Goal: Transaction & Acquisition: Purchase product/service

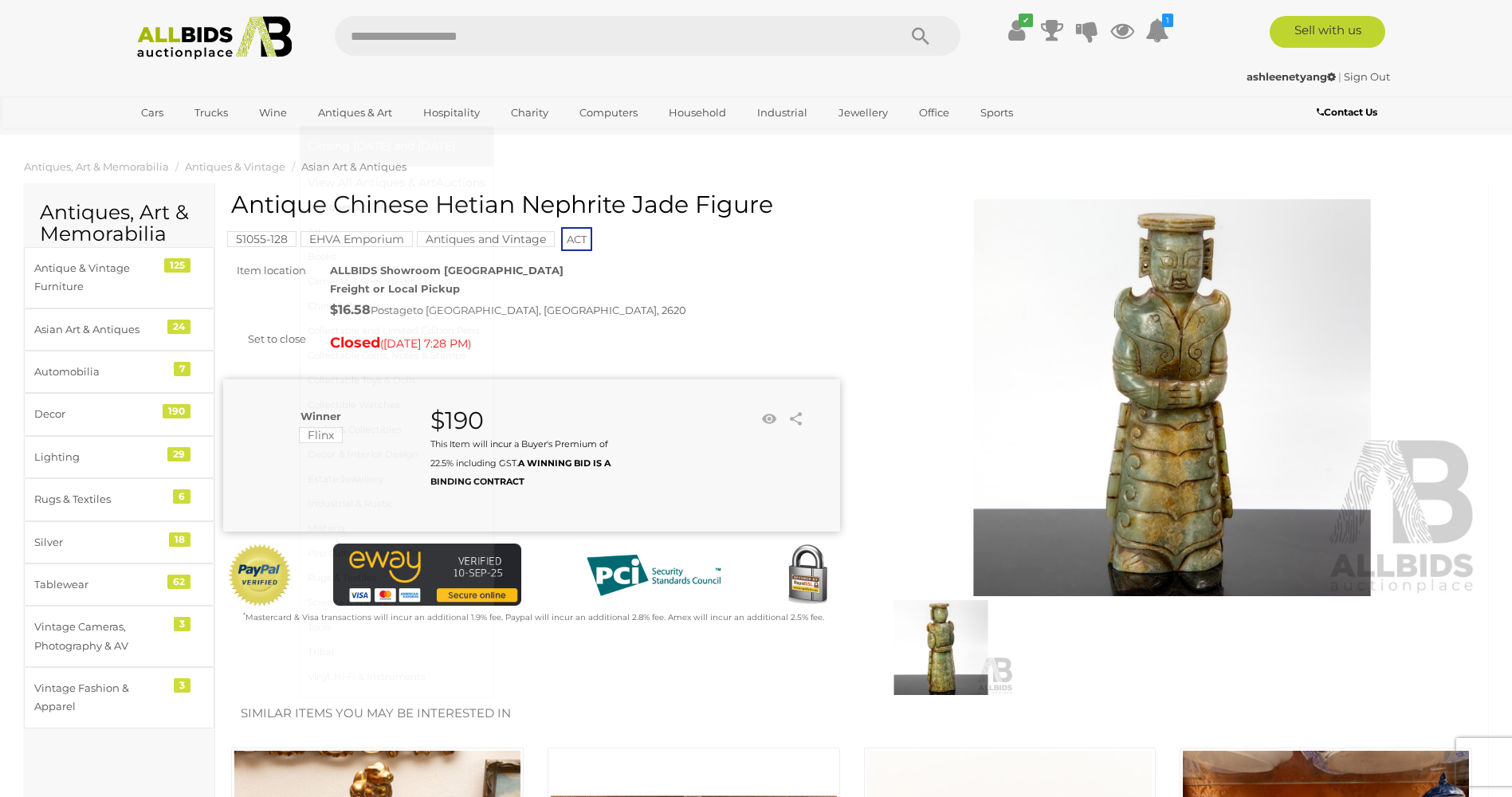
click at [366, 202] on link "Antiques & Vintage" at bounding box center [396, 207] width 178 height 24
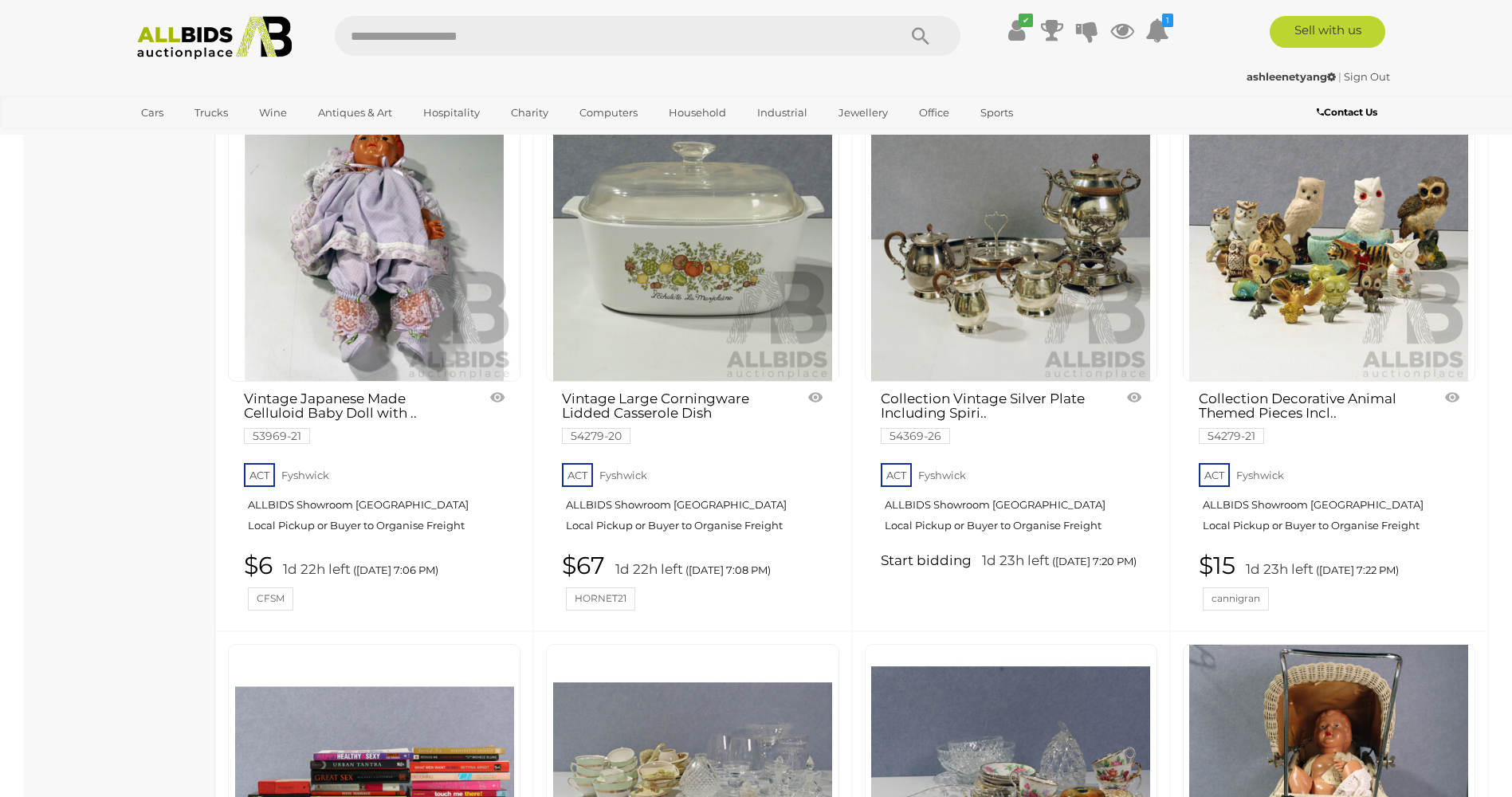
scroll to position [1833, 0]
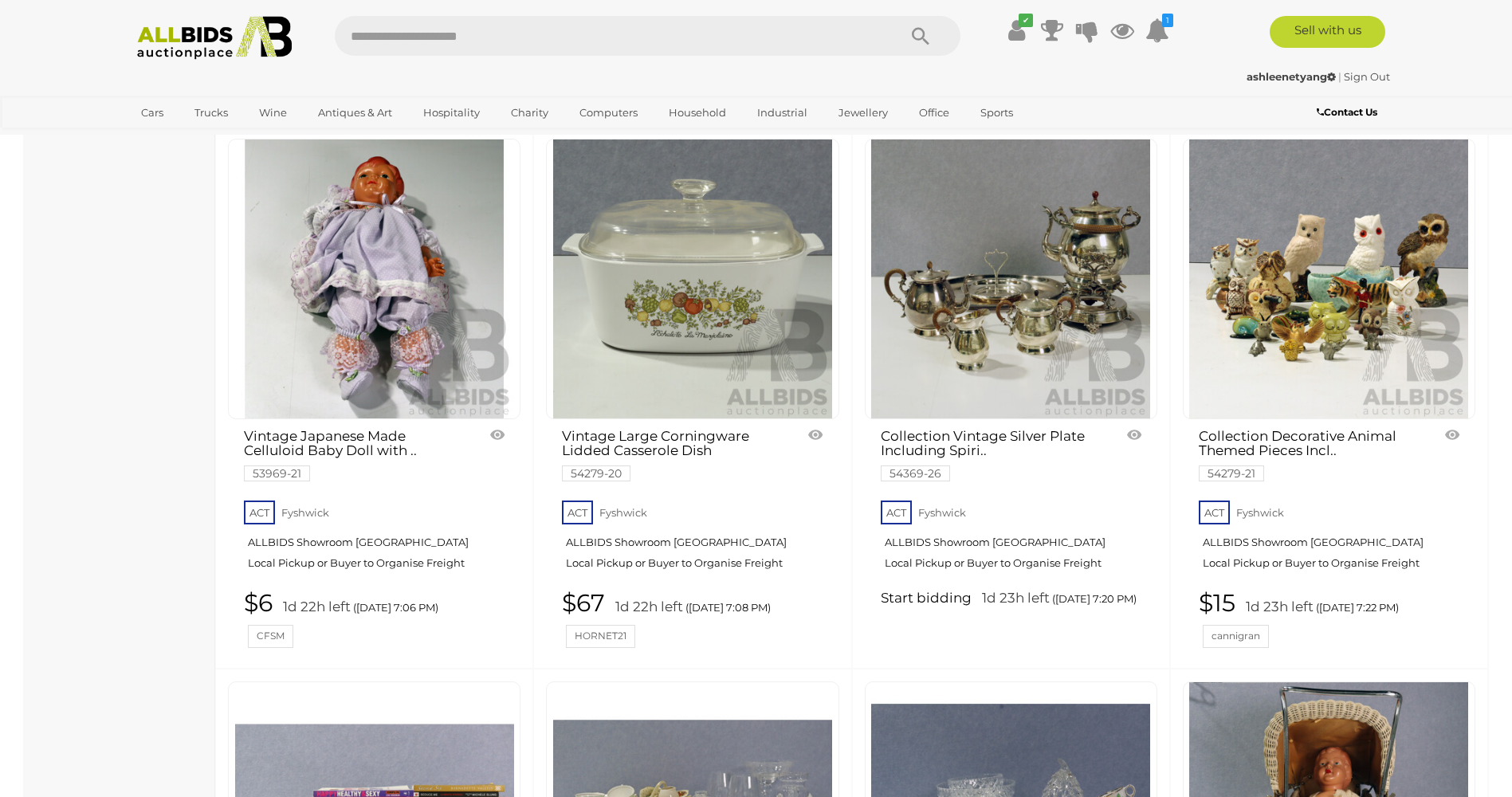
click at [1021, 300] on img at bounding box center [1010, 279] width 279 height 279
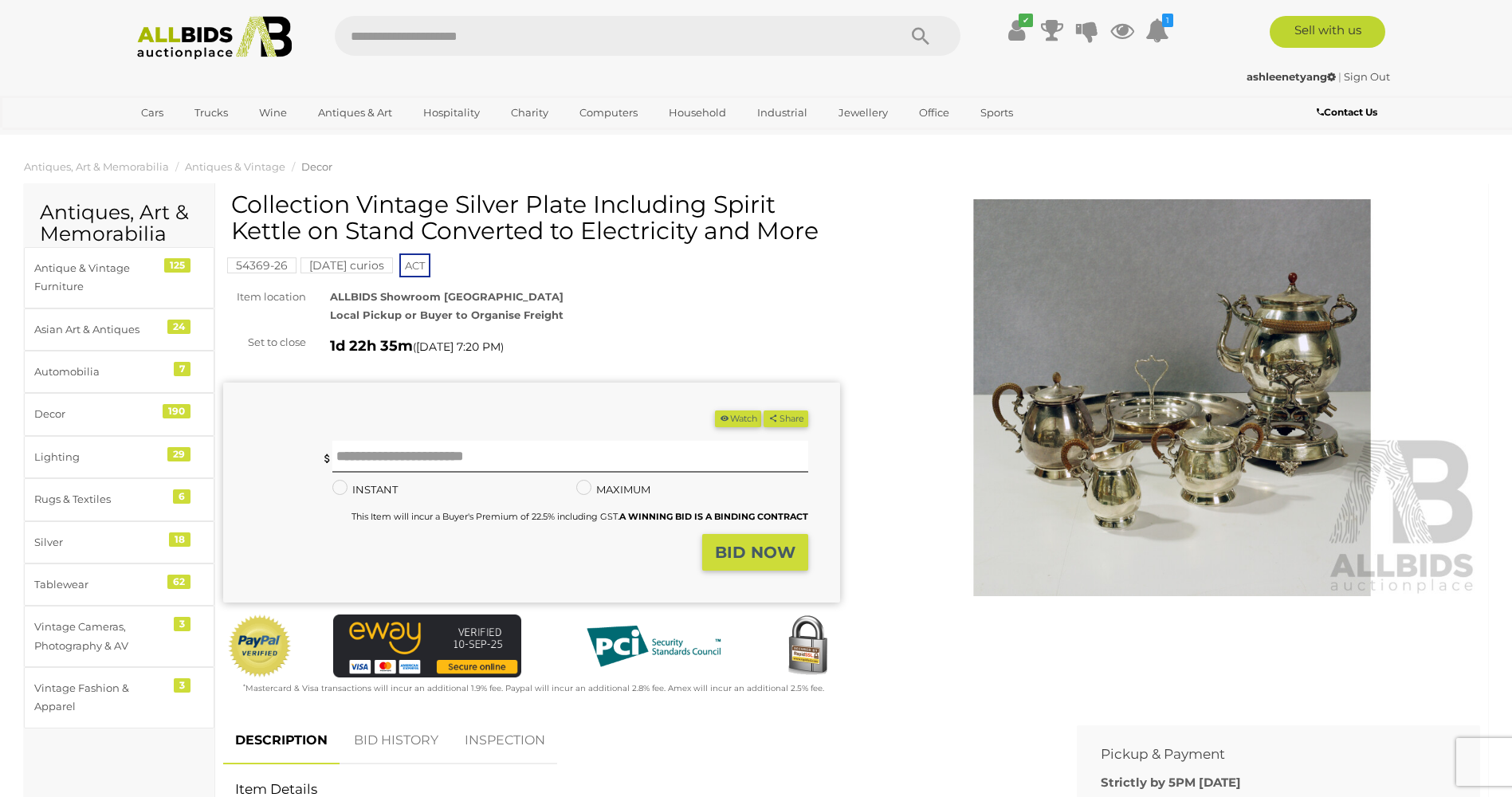
click at [1108, 404] on img at bounding box center [1172, 398] width 617 height 398
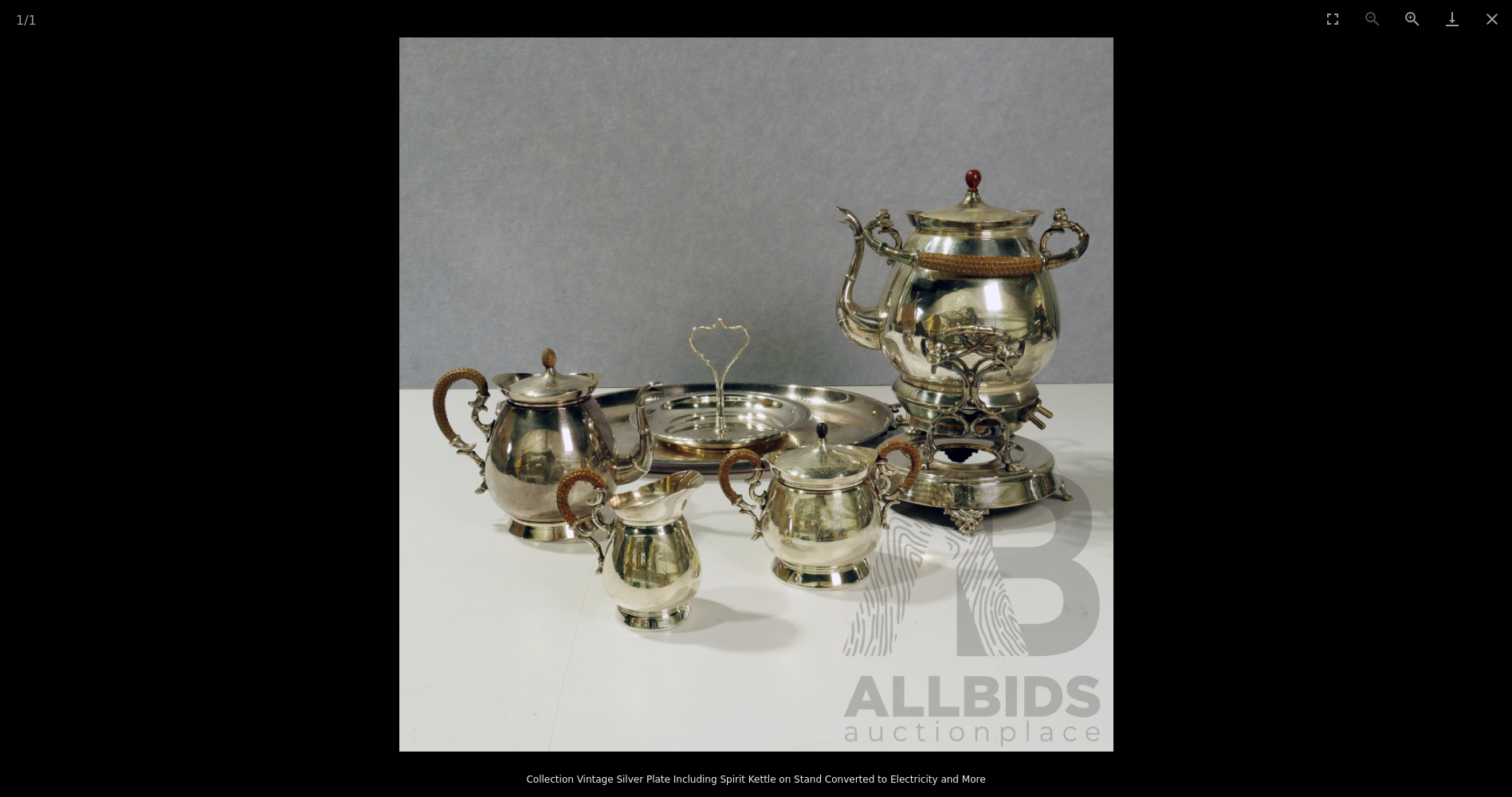
click at [883, 399] on img at bounding box center [756, 394] width 714 height 714
click at [1492, 22] on button "Close gallery" at bounding box center [1492, 18] width 40 height 37
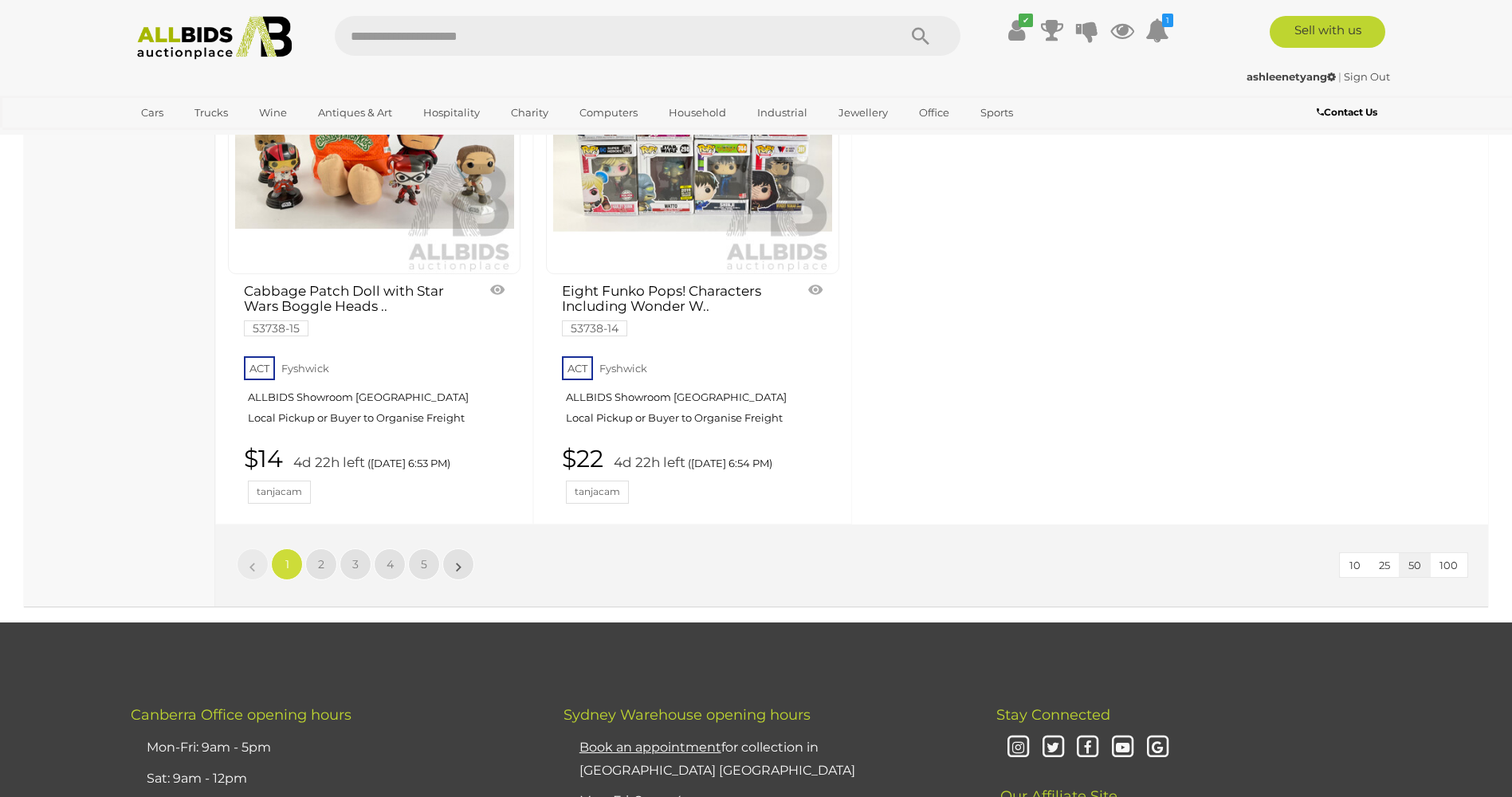
scroll to position [6900, 0]
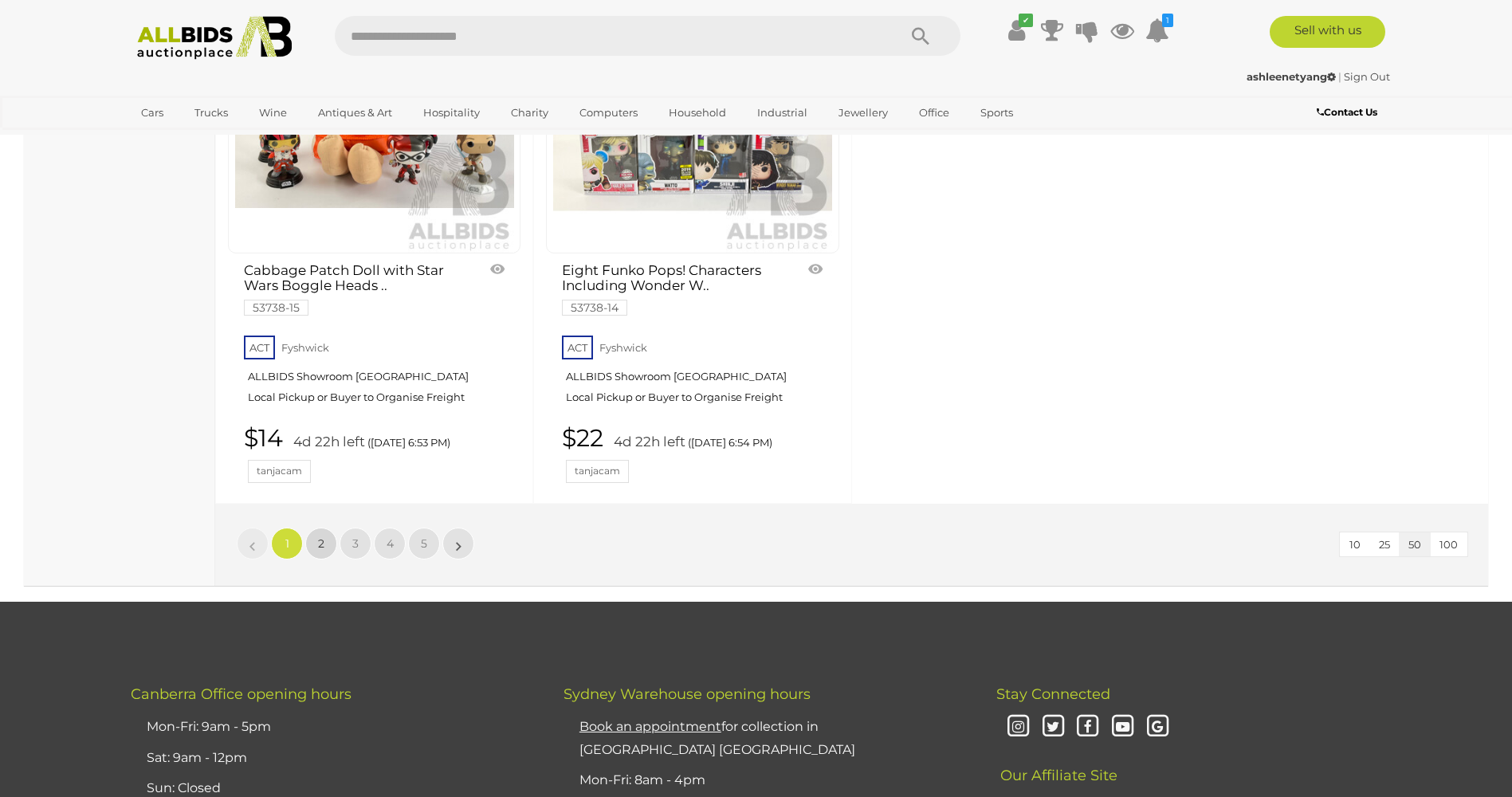
click at [321, 537] on span "2" at bounding box center [320, 543] width 6 height 15
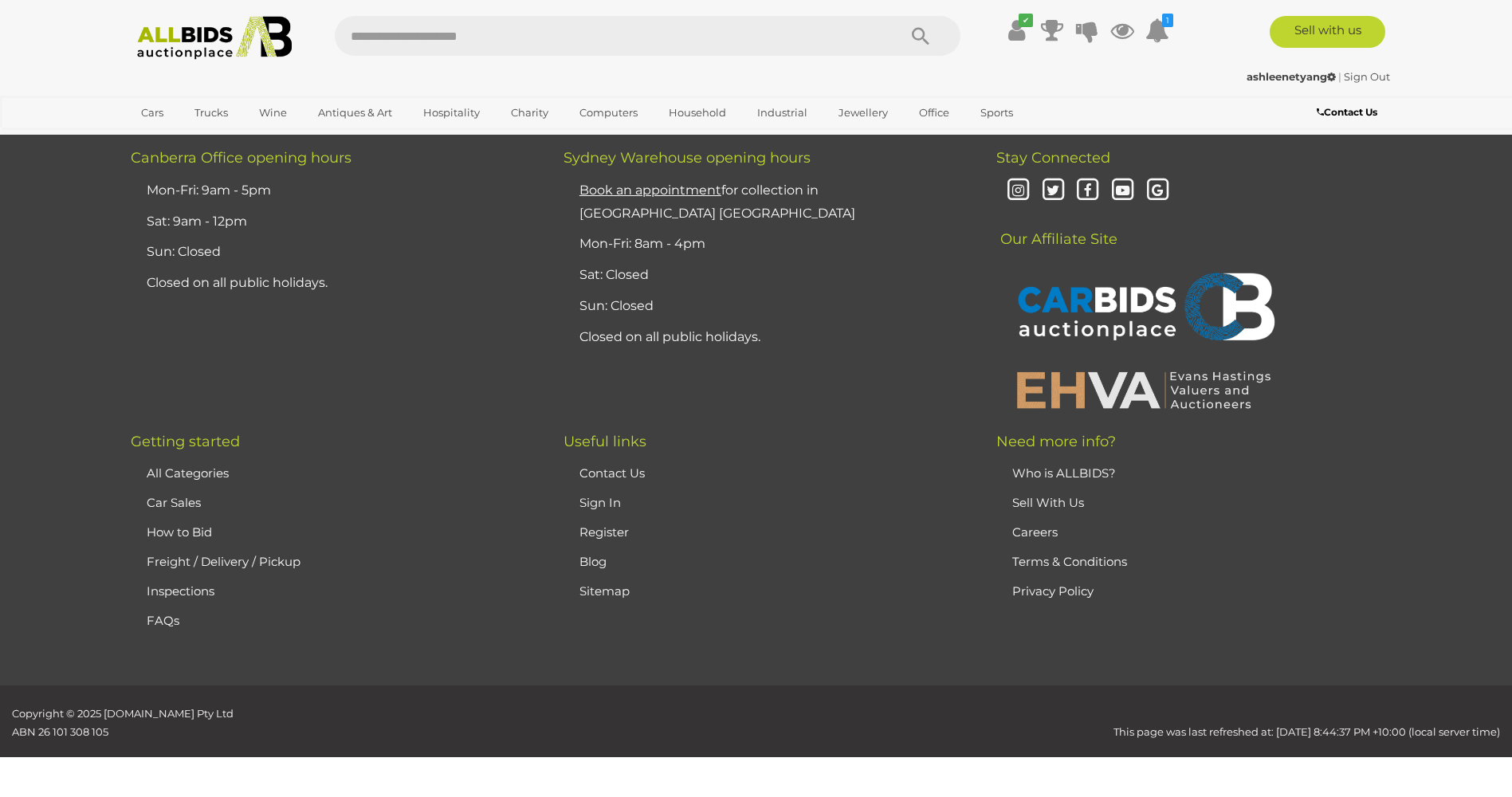
scroll to position [169, 0]
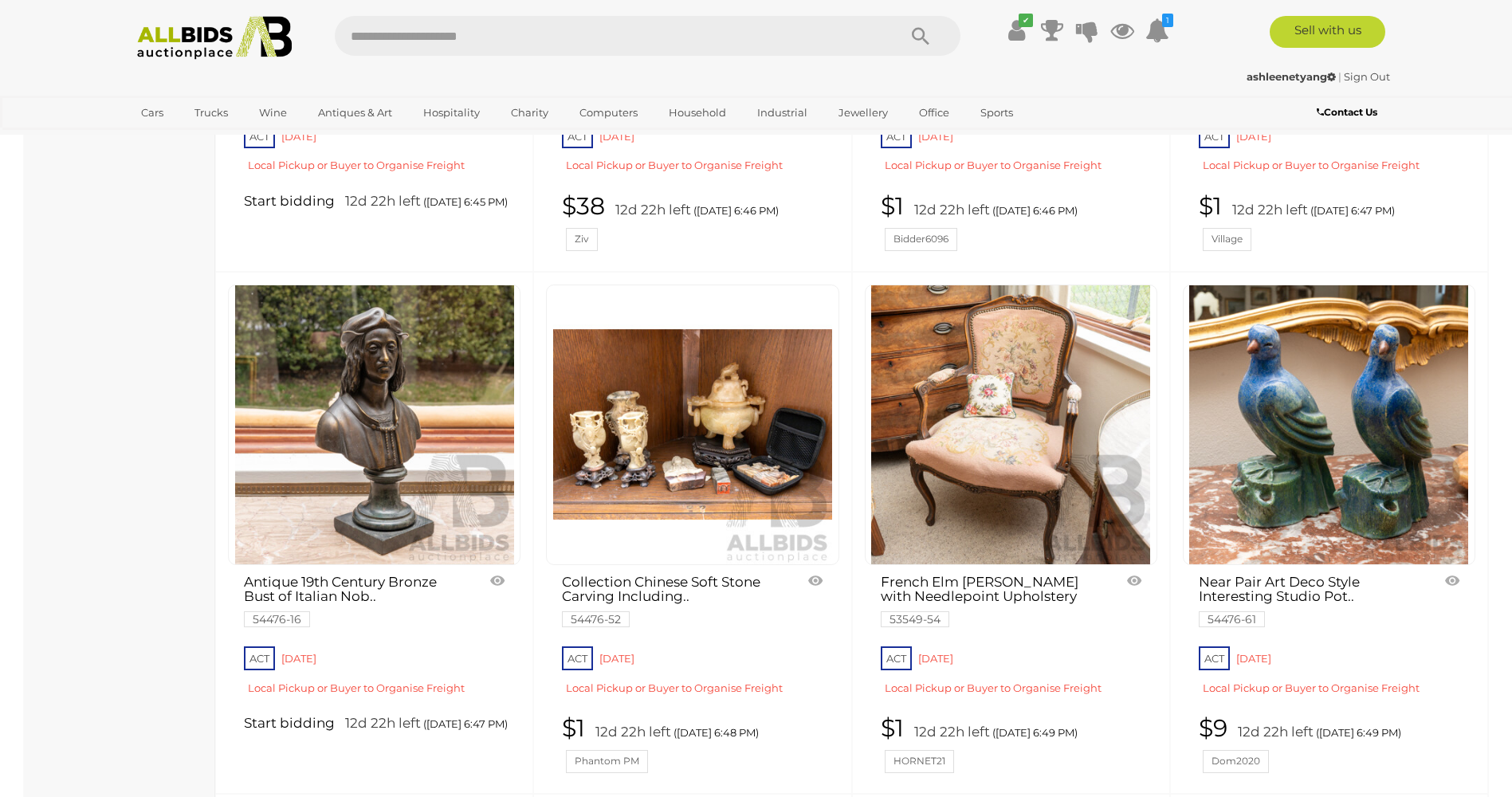
scroll to position [4871, 0]
click at [722, 438] on img at bounding box center [692, 424] width 279 height 279
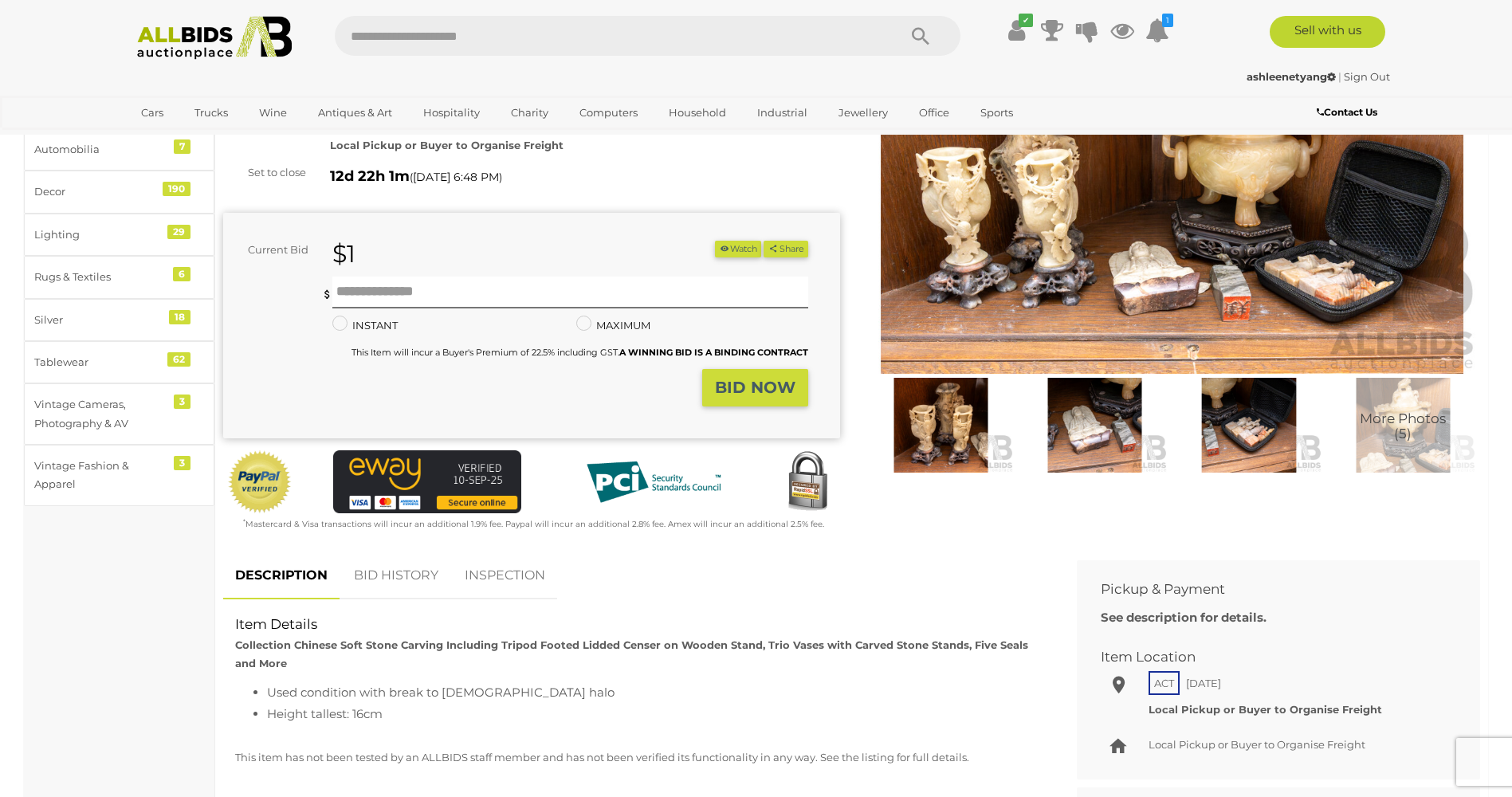
scroll to position [398, 0]
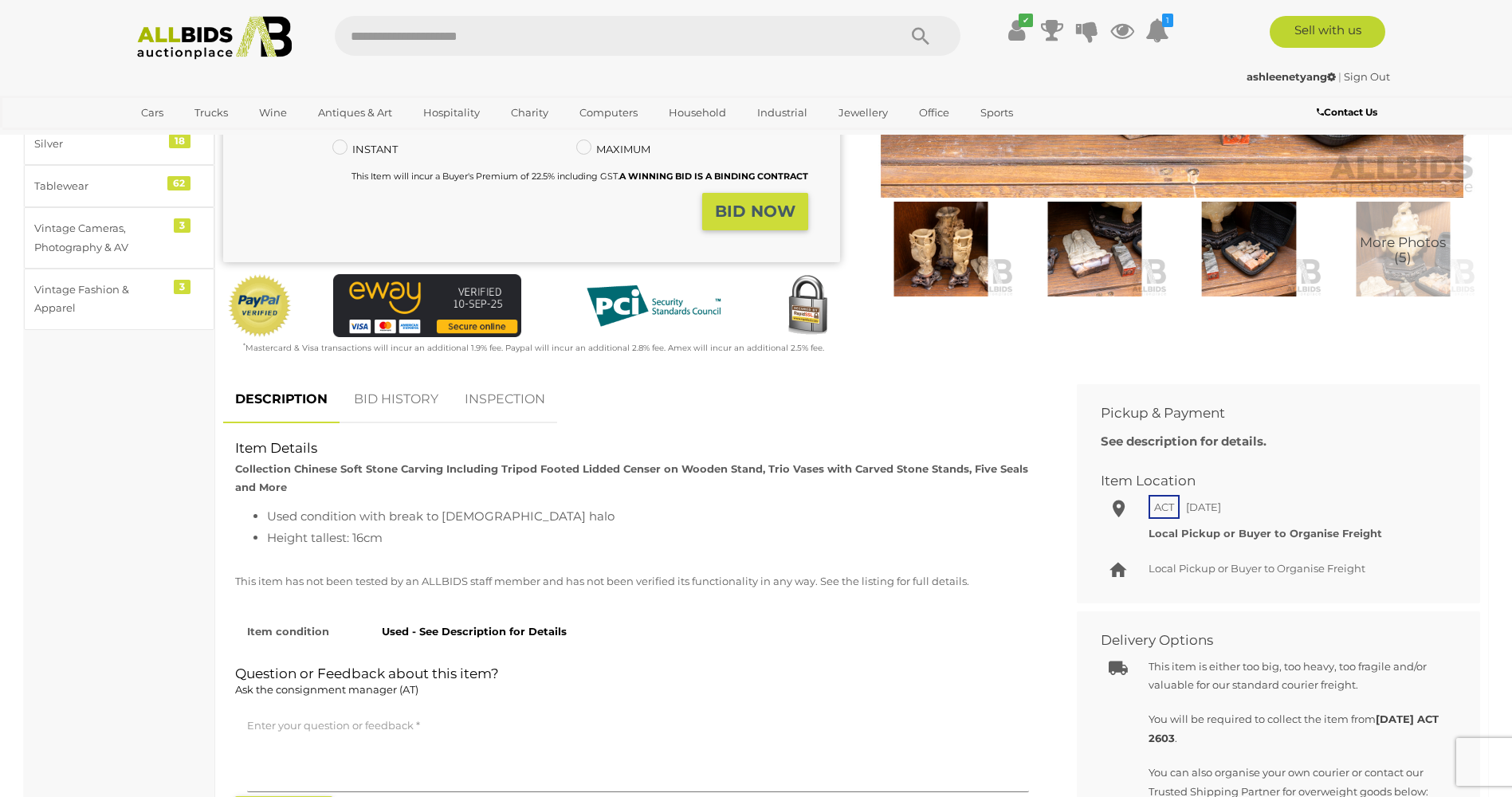
drag, startPoint x: 387, startPoint y: 402, endPoint x: 393, endPoint y: 410, distance: 10.0
click at [388, 402] on link "BID HISTORY" at bounding box center [396, 399] width 109 height 47
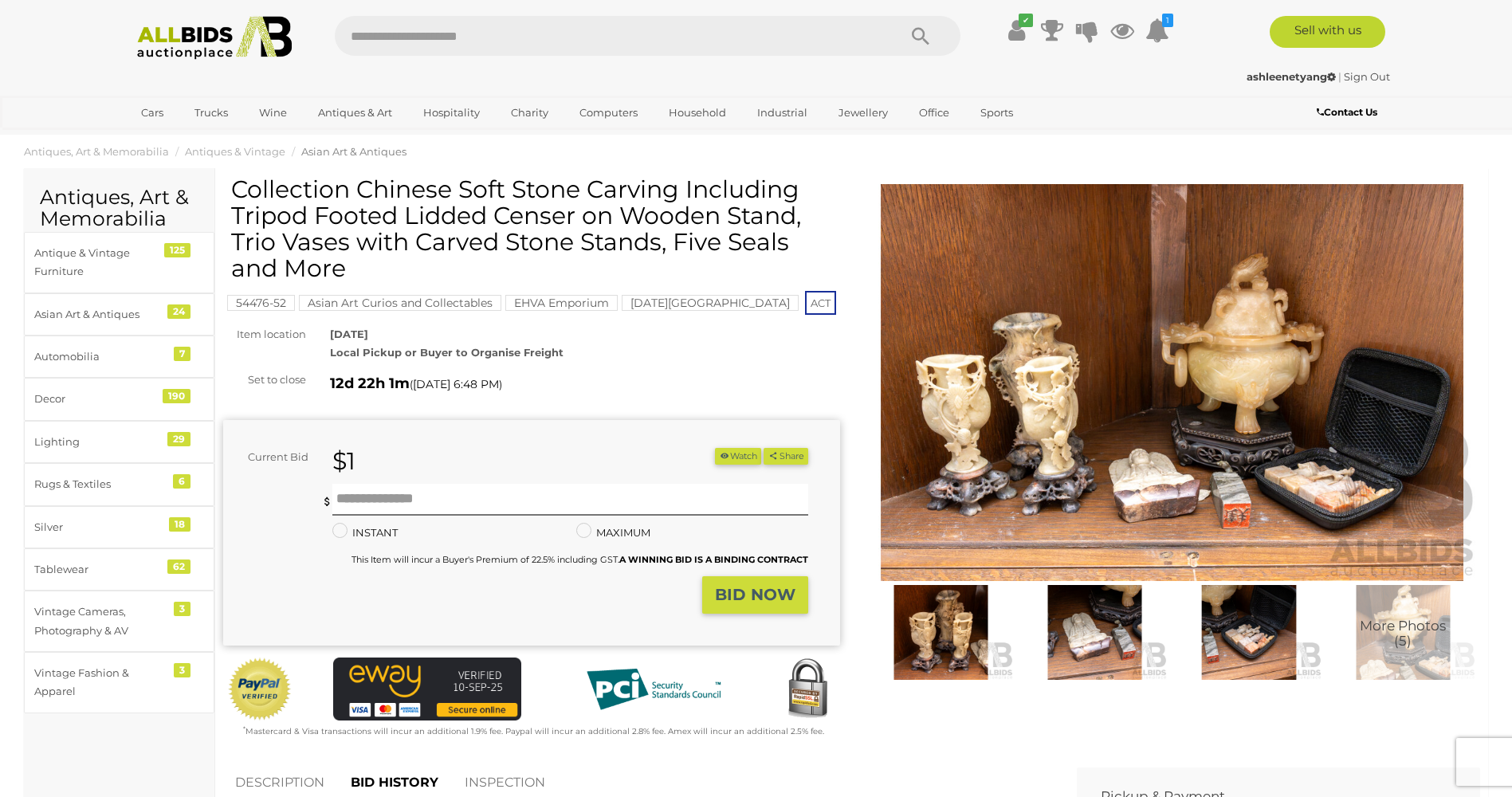
scroll to position [0, 0]
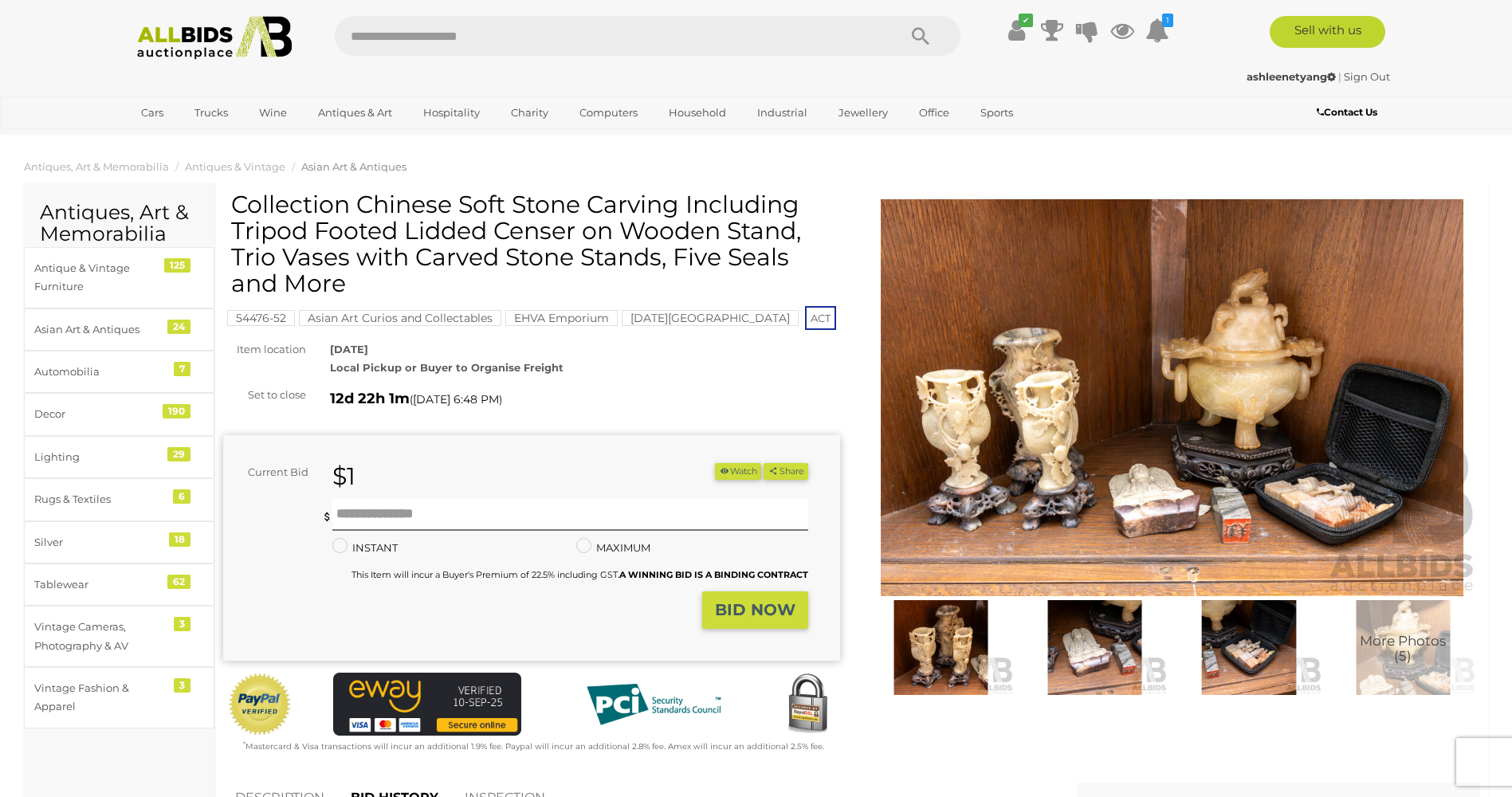
click at [991, 450] on img at bounding box center [1172, 398] width 617 height 398
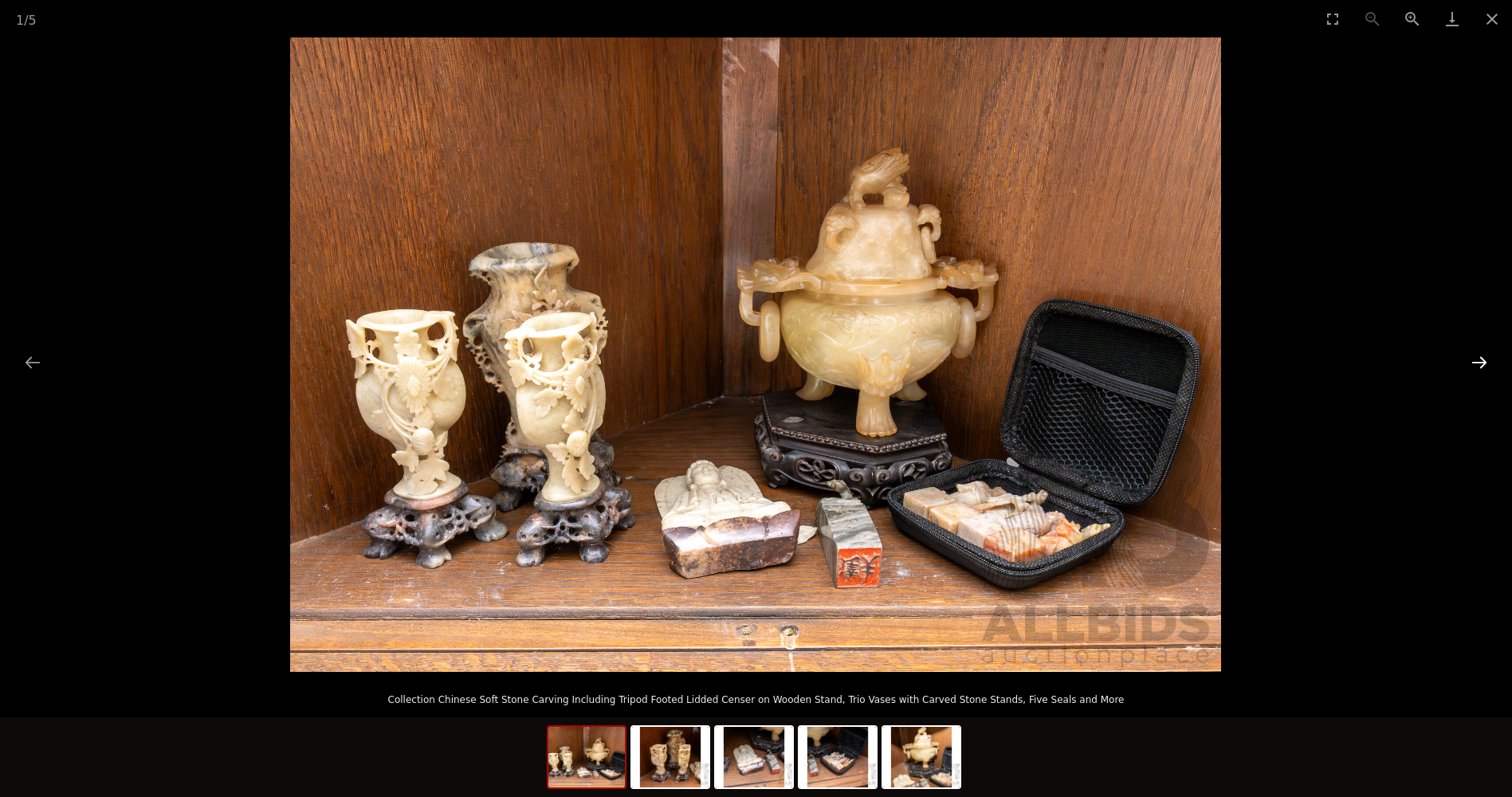
click at [1479, 365] on button "Next slide" at bounding box center [1479, 362] width 34 height 31
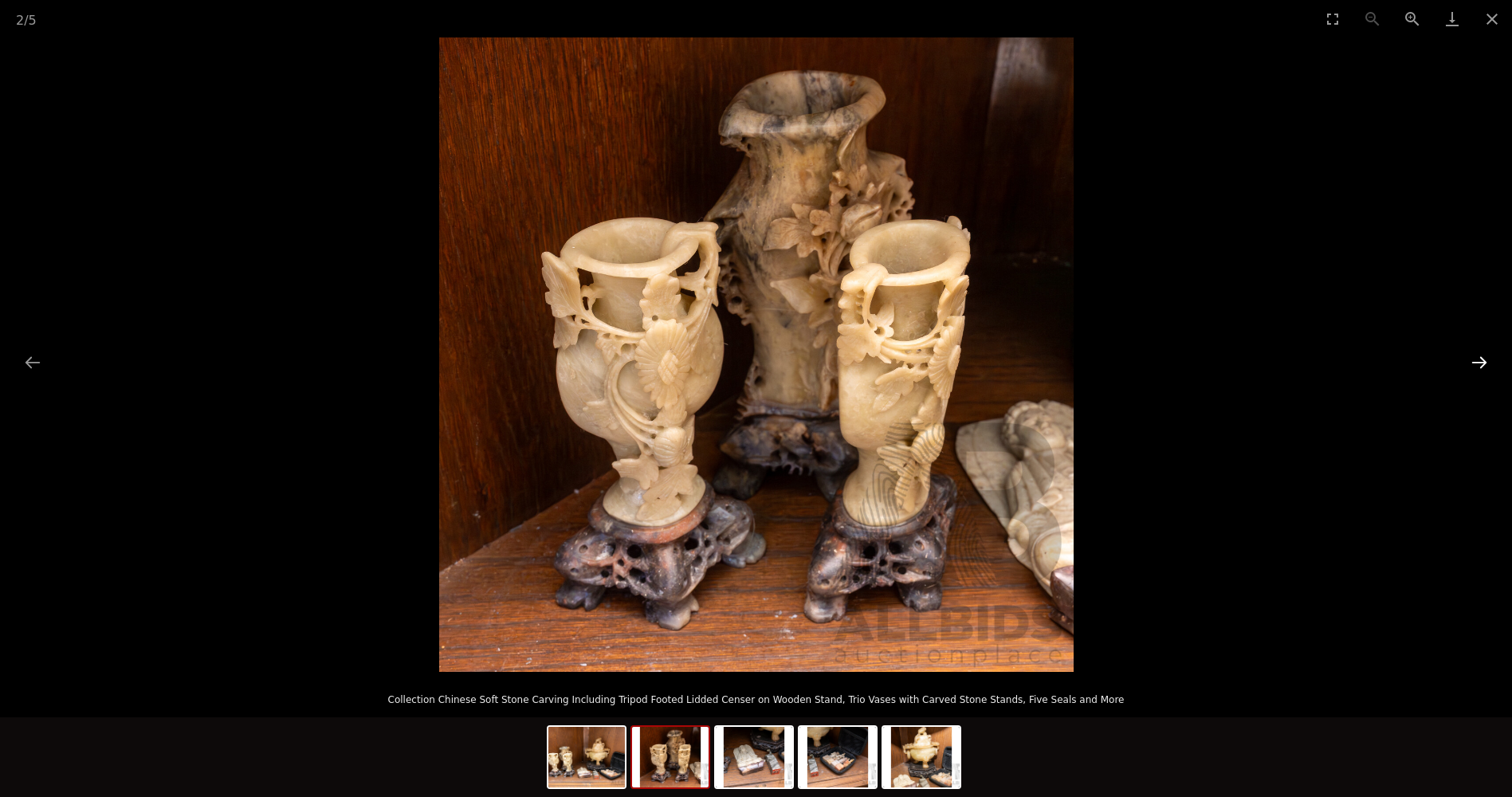
click at [1477, 366] on button "Next slide" at bounding box center [1479, 362] width 34 height 31
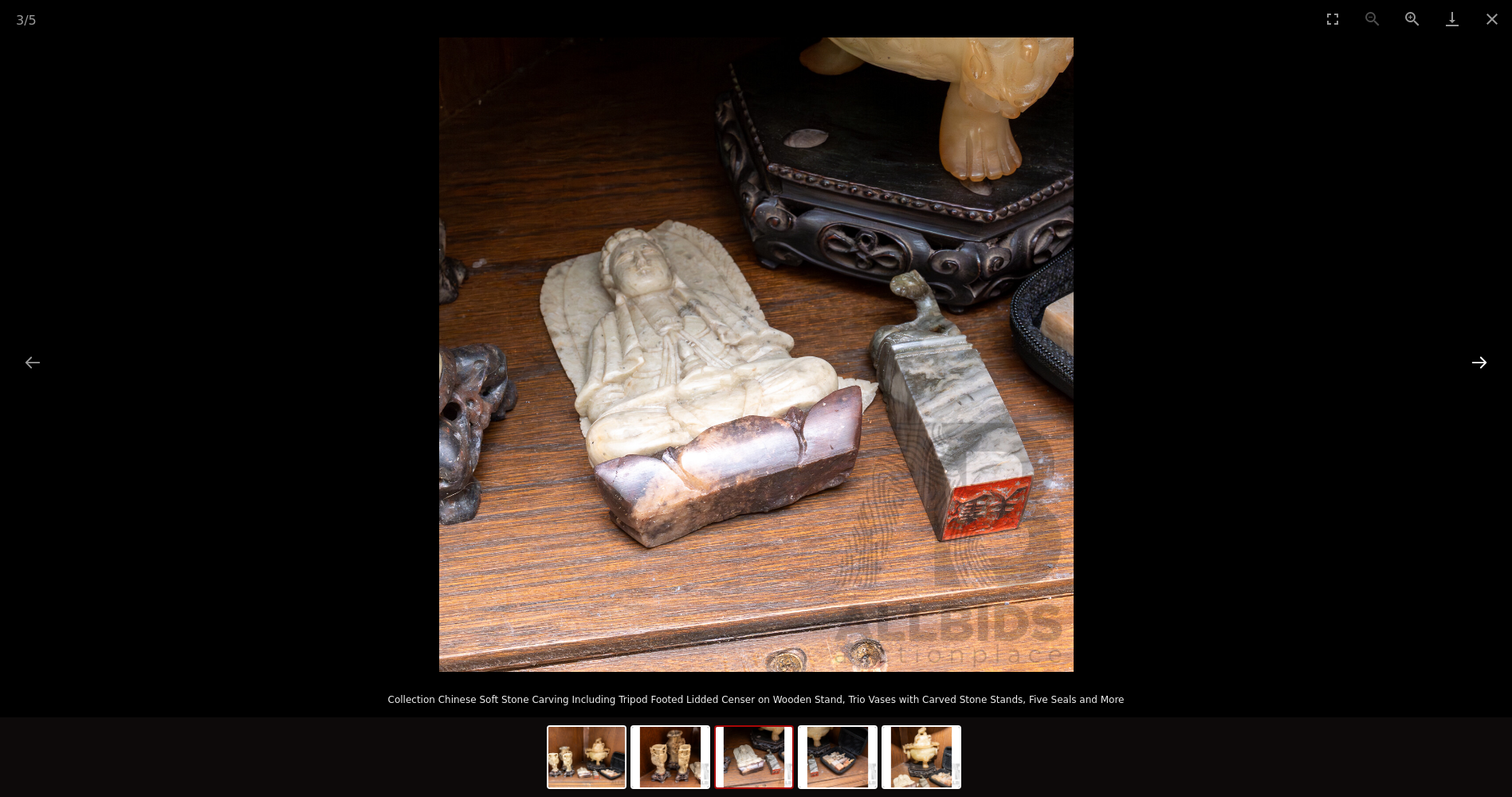
click at [1477, 366] on button "Next slide" at bounding box center [1479, 362] width 34 height 31
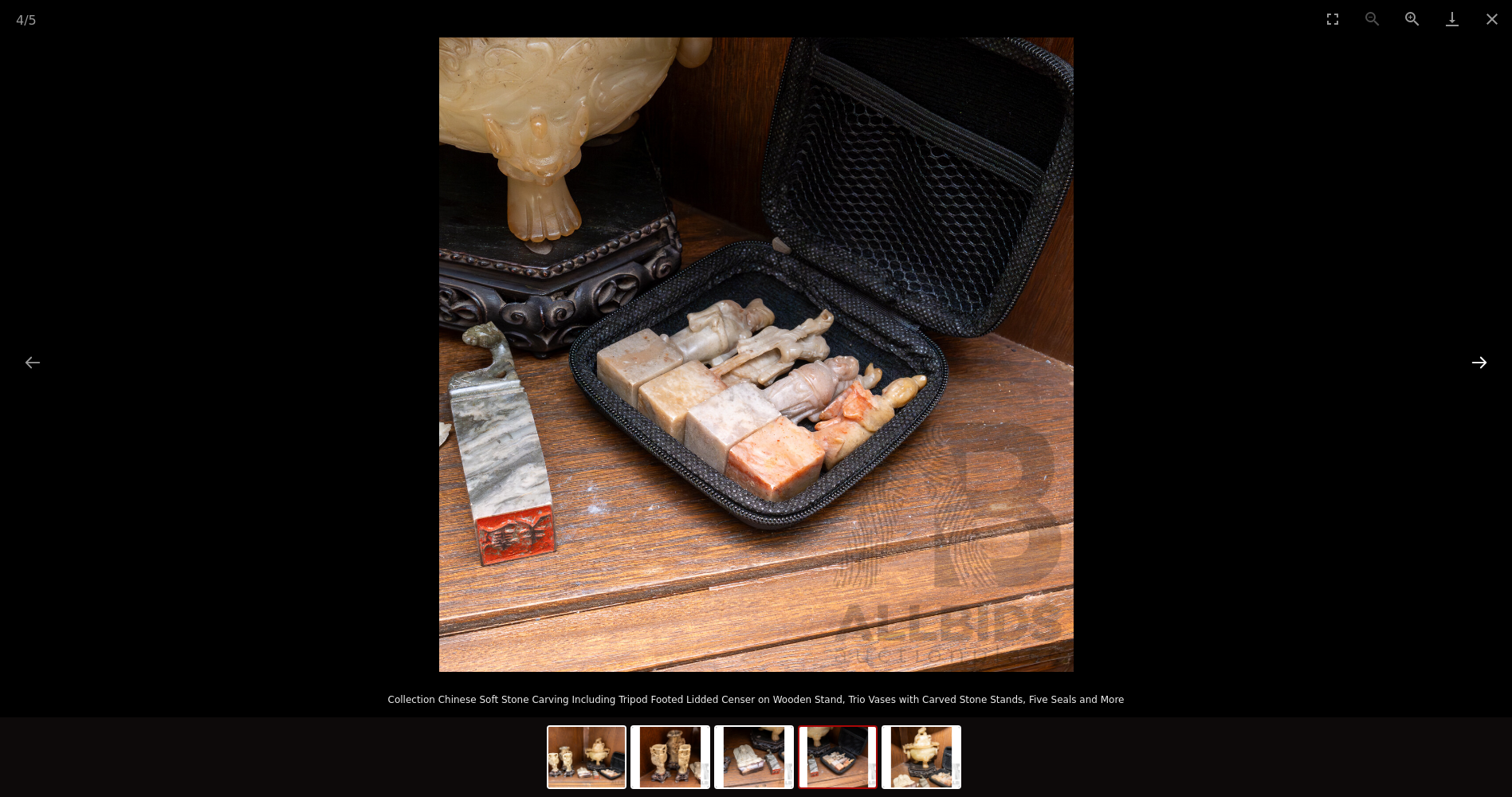
click at [1477, 366] on button "Next slide" at bounding box center [1479, 362] width 34 height 31
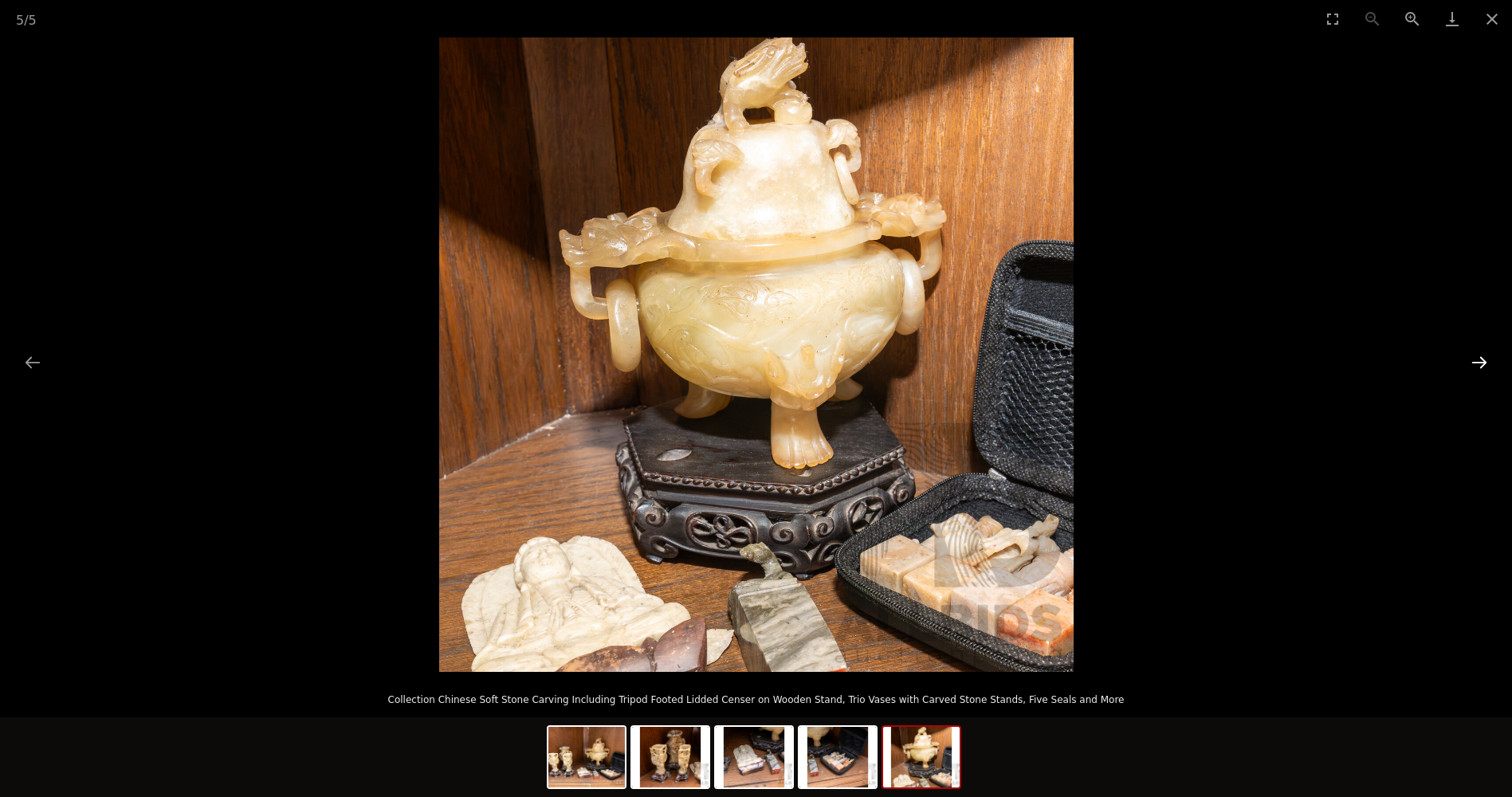
click at [1477, 366] on button "Next slide" at bounding box center [1479, 362] width 34 height 31
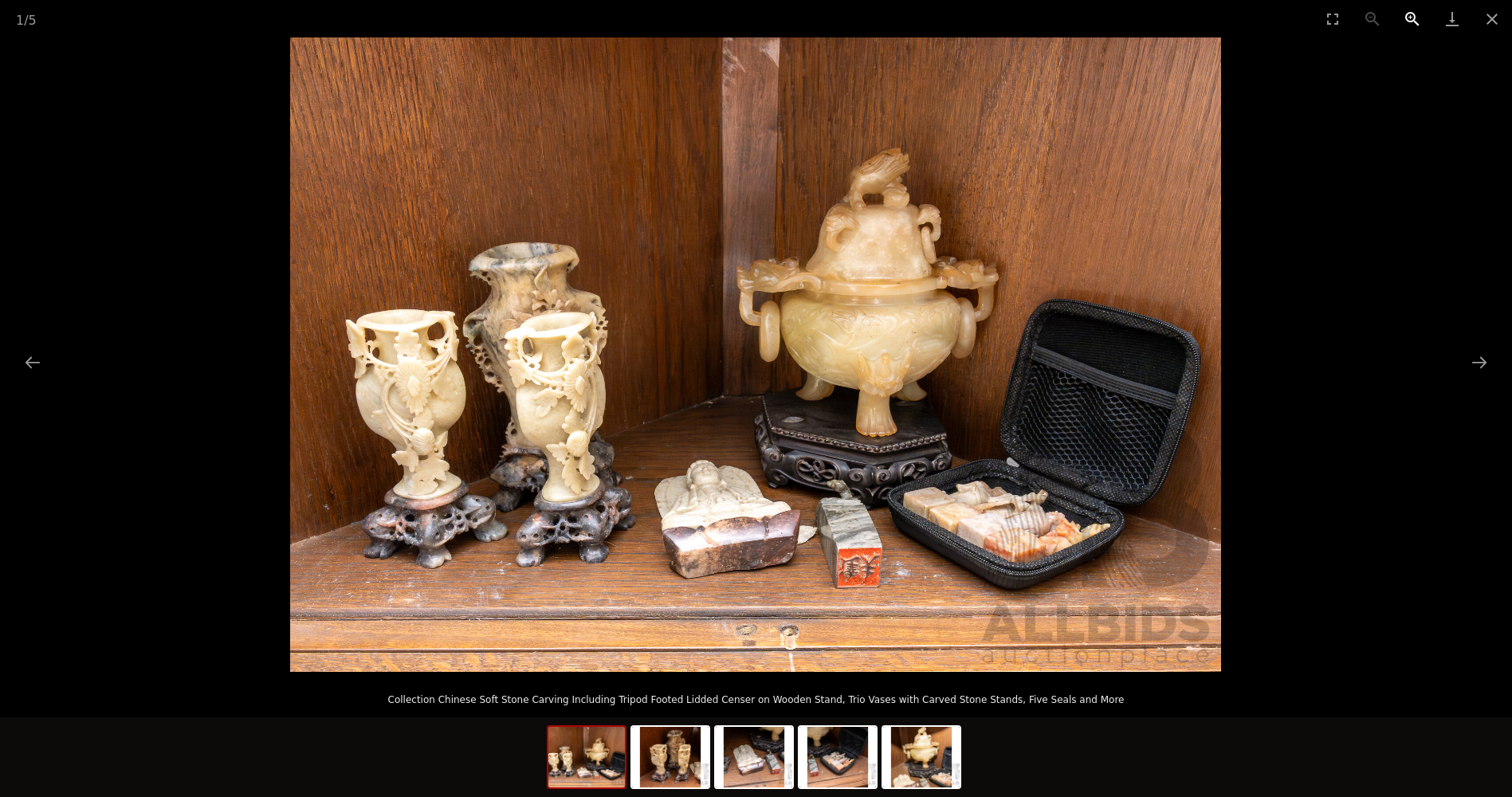
click at [1408, 13] on button "Zoom in" at bounding box center [1412, 18] width 40 height 37
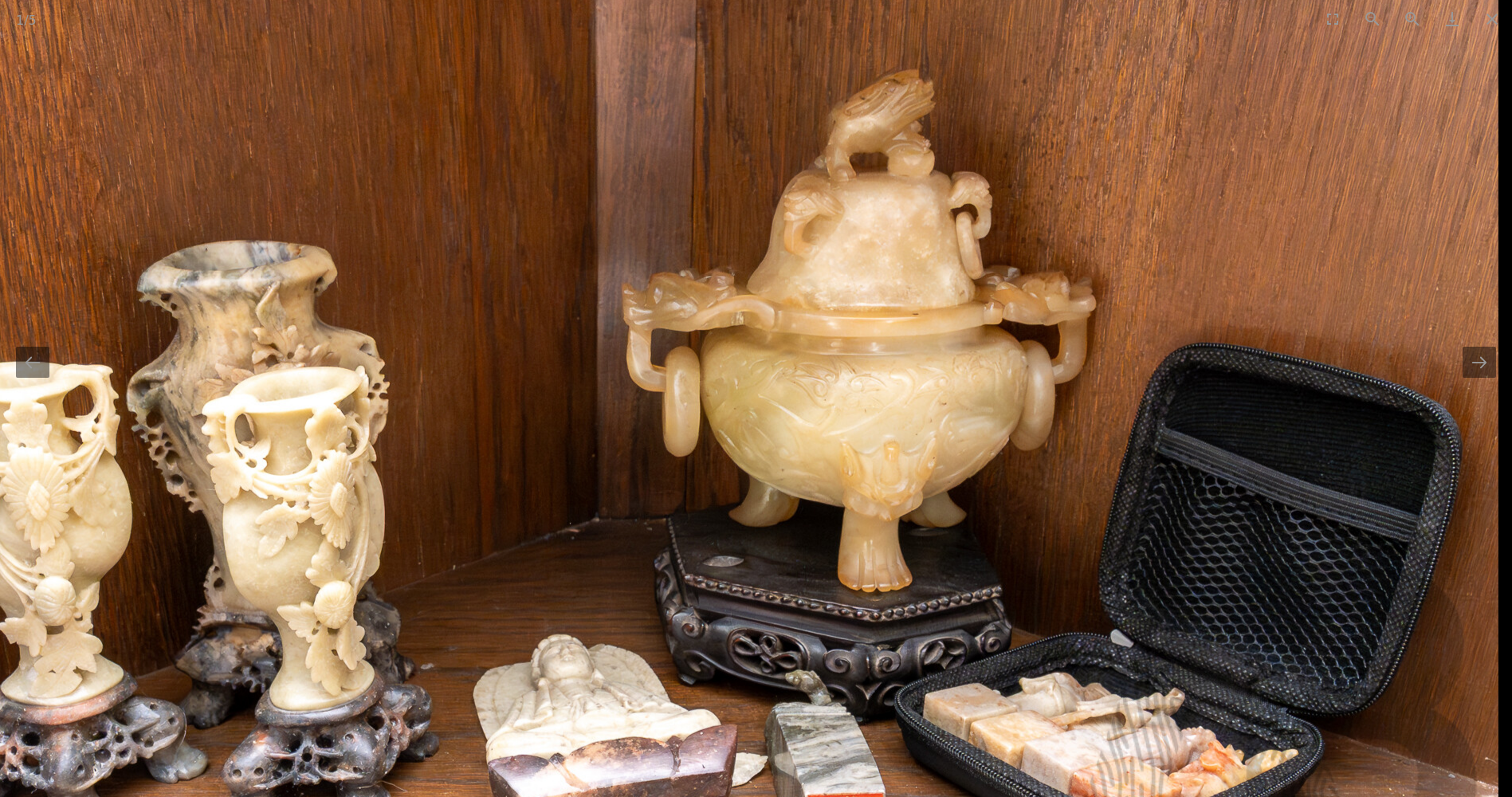
drag, startPoint x: 969, startPoint y: 299, endPoint x: 802, endPoint y: 408, distance: 199.4
click at [802, 408] on img at bounding box center [656, 443] width 1684 height 1147
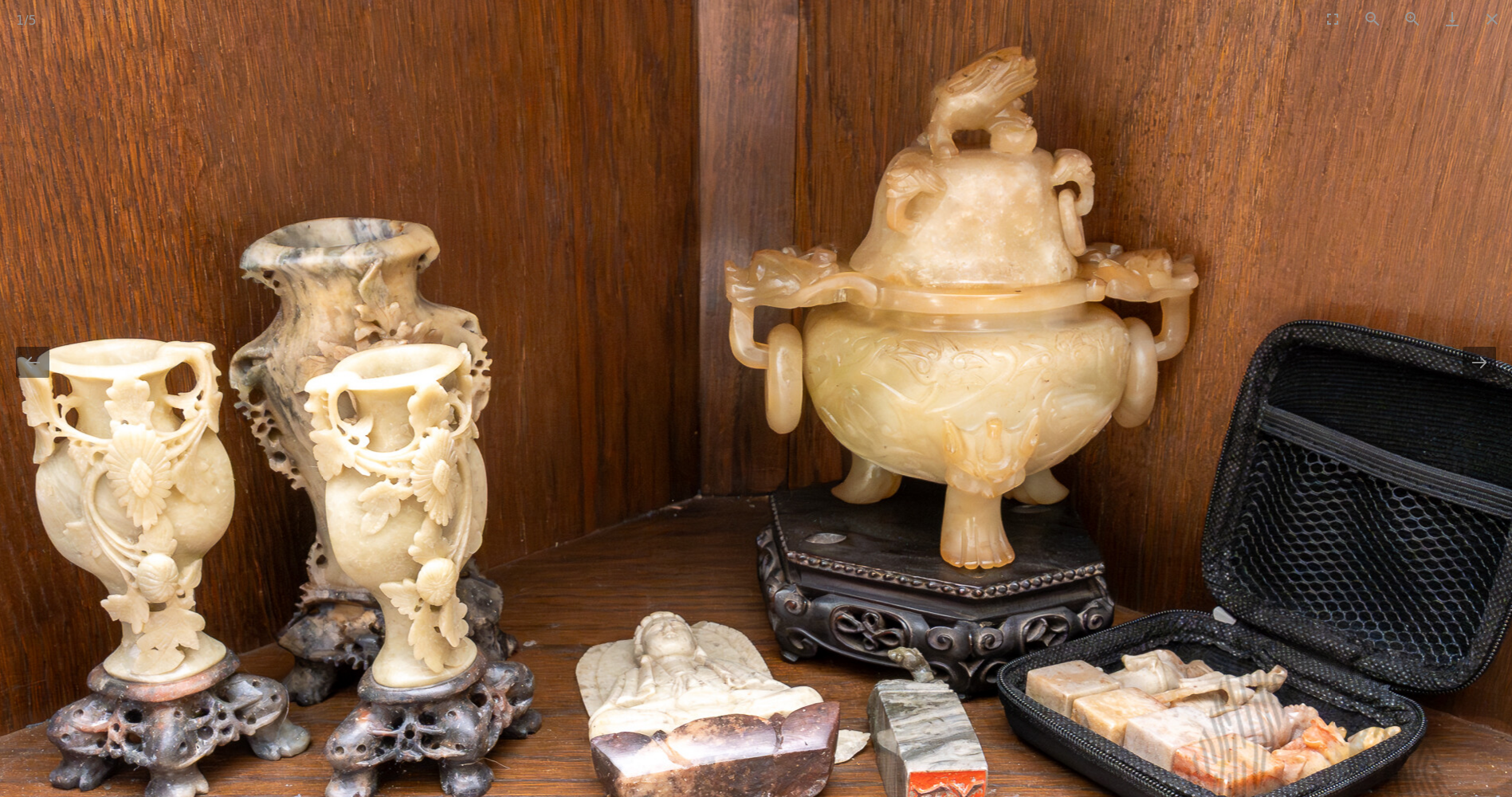
drag, startPoint x: 844, startPoint y: 382, endPoint x: 966, endPoint y: 303, distance: 145.3
click at [961, 314] on img at bounding box center [759, 420] width 1684 height 1147
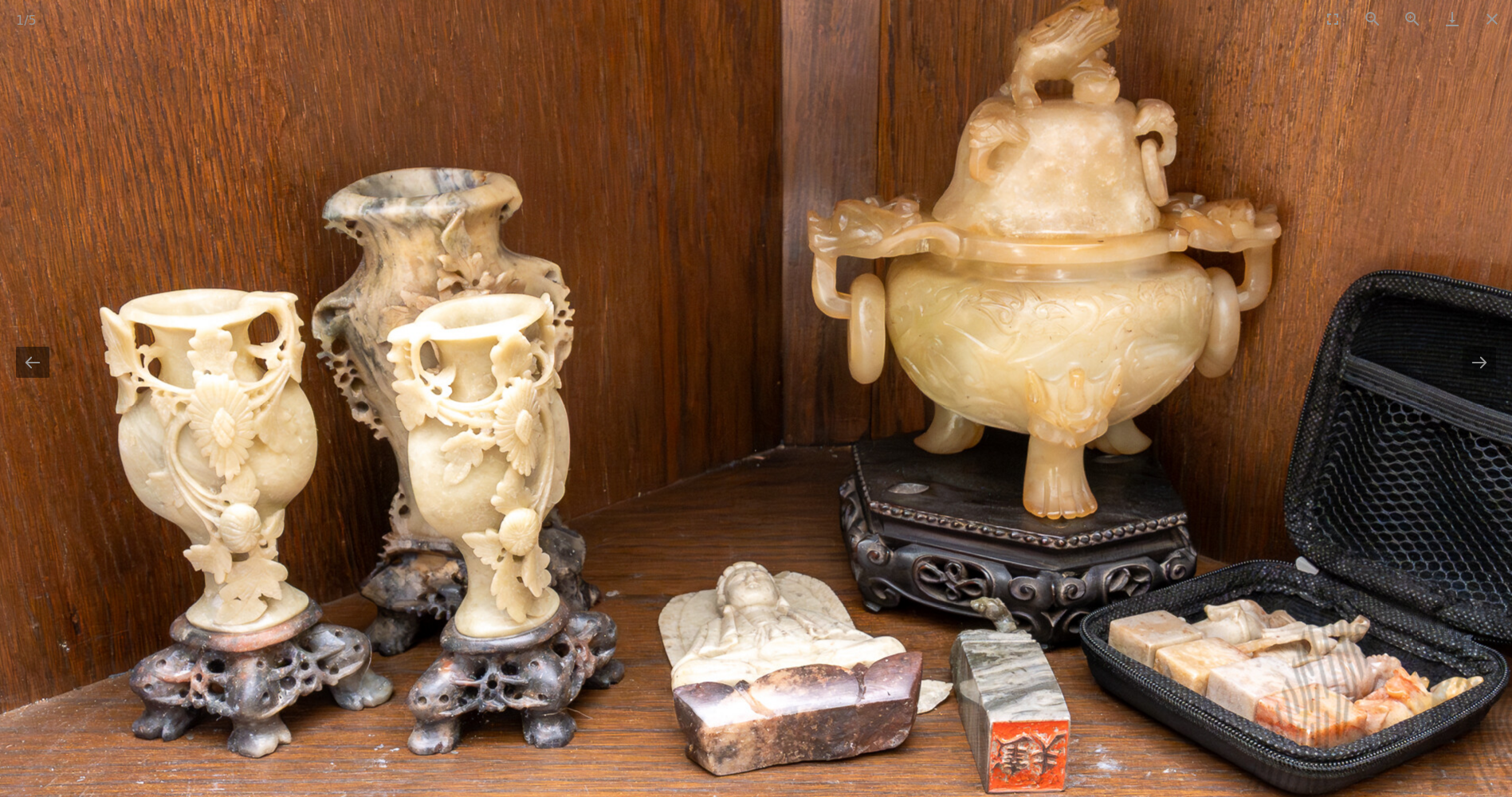
drag, startPoint x: 828, startPoint y: 440, endPoint x: 901, endPoint y: 369, distance: 101.8
click at [892, 382] on img at bounding box center [842, 370] width 1684 height 1147
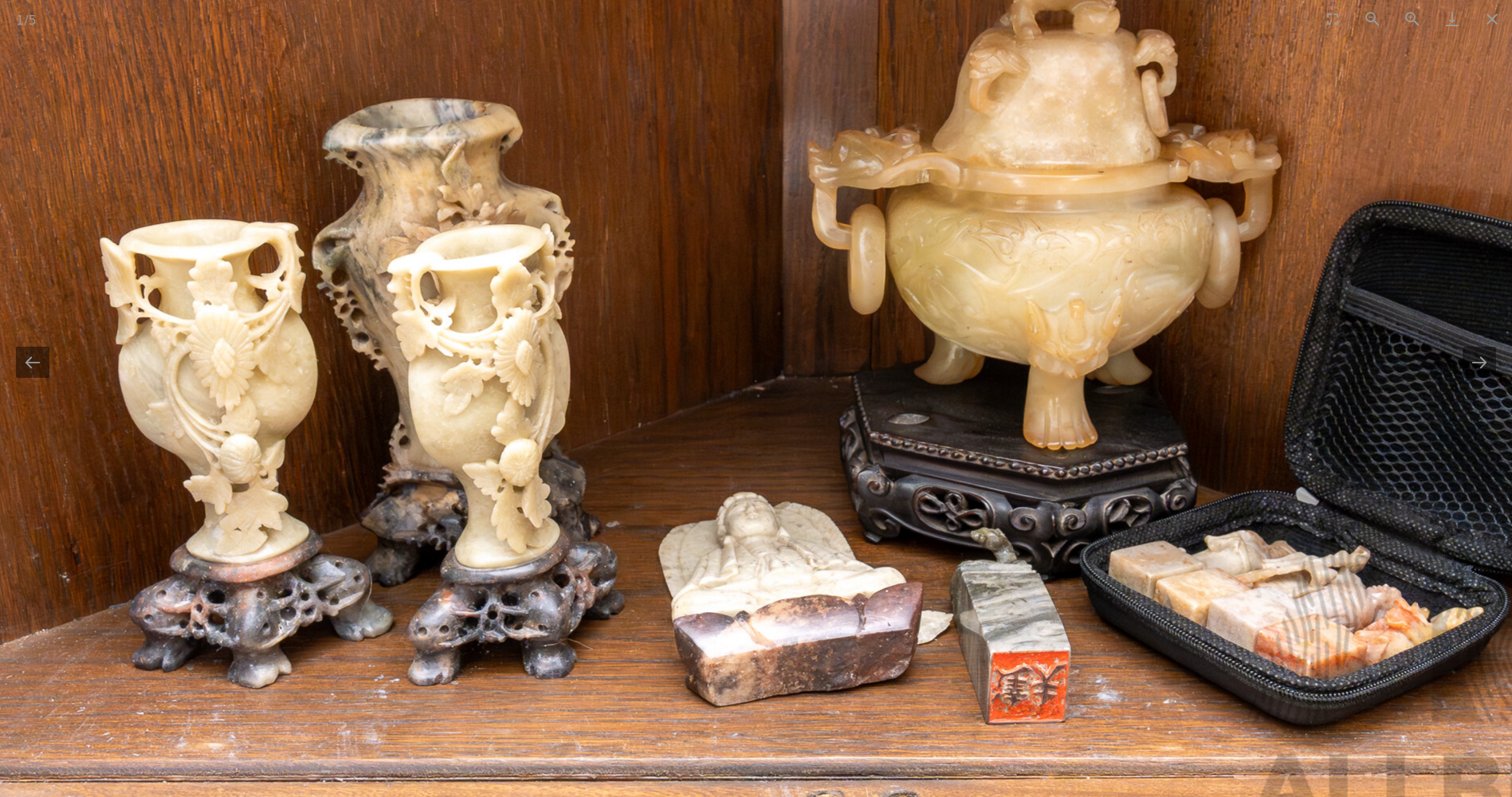
drag, startPoint x: 1078, startPoint y: 407, endPoint x: 901, endPoint y: 312, distance: 200.9
click at [911, 317] on img at bounding box center [842, 300] width 1684 height 1147
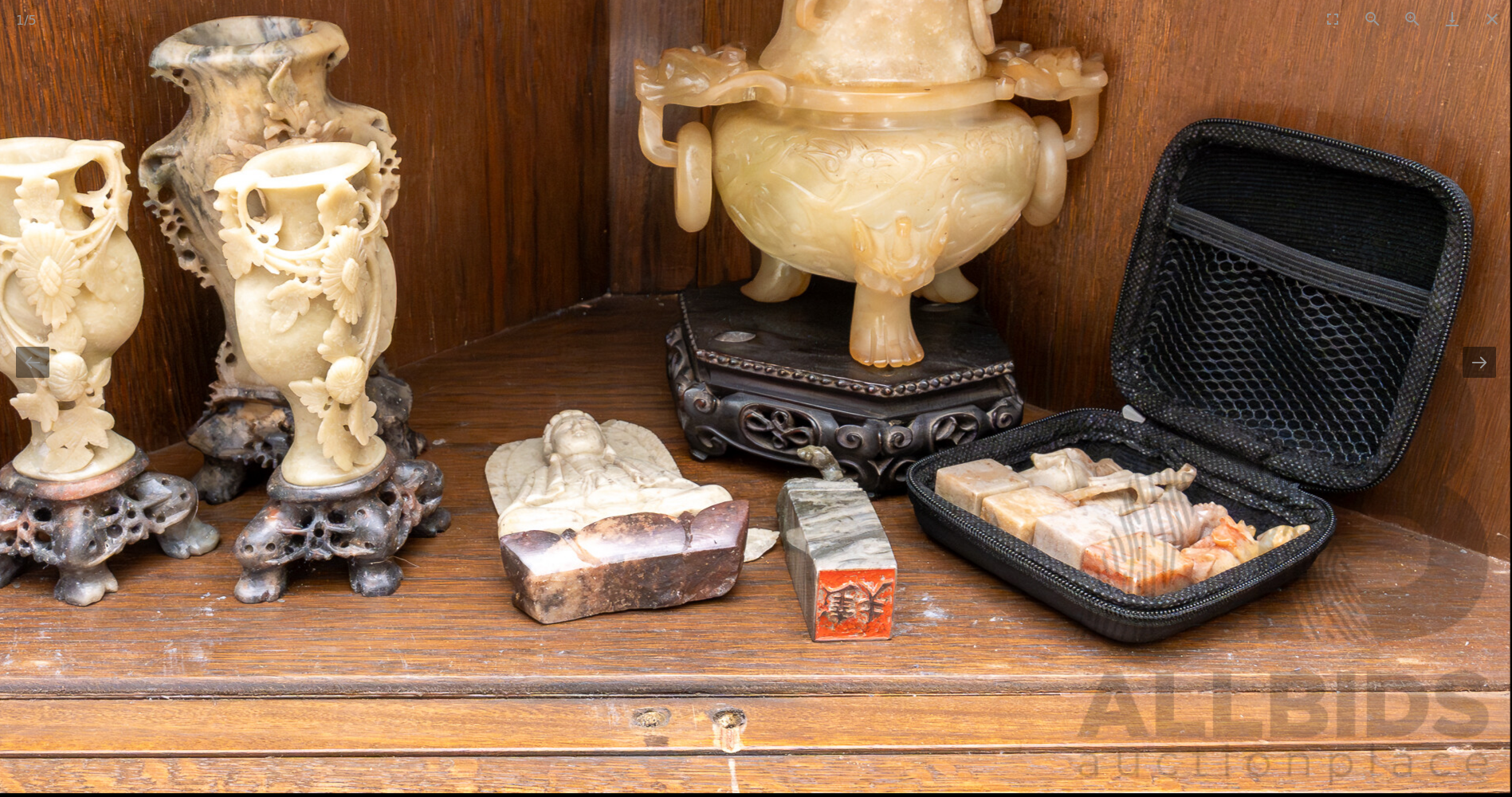
drag, startPoint x: 954, startPoint y: 321, endPoint x: 901, endPoint y: 268, distance: 75.0
click at [908, 278] on img at bounding box center [668, 219] width 1684 height 1147
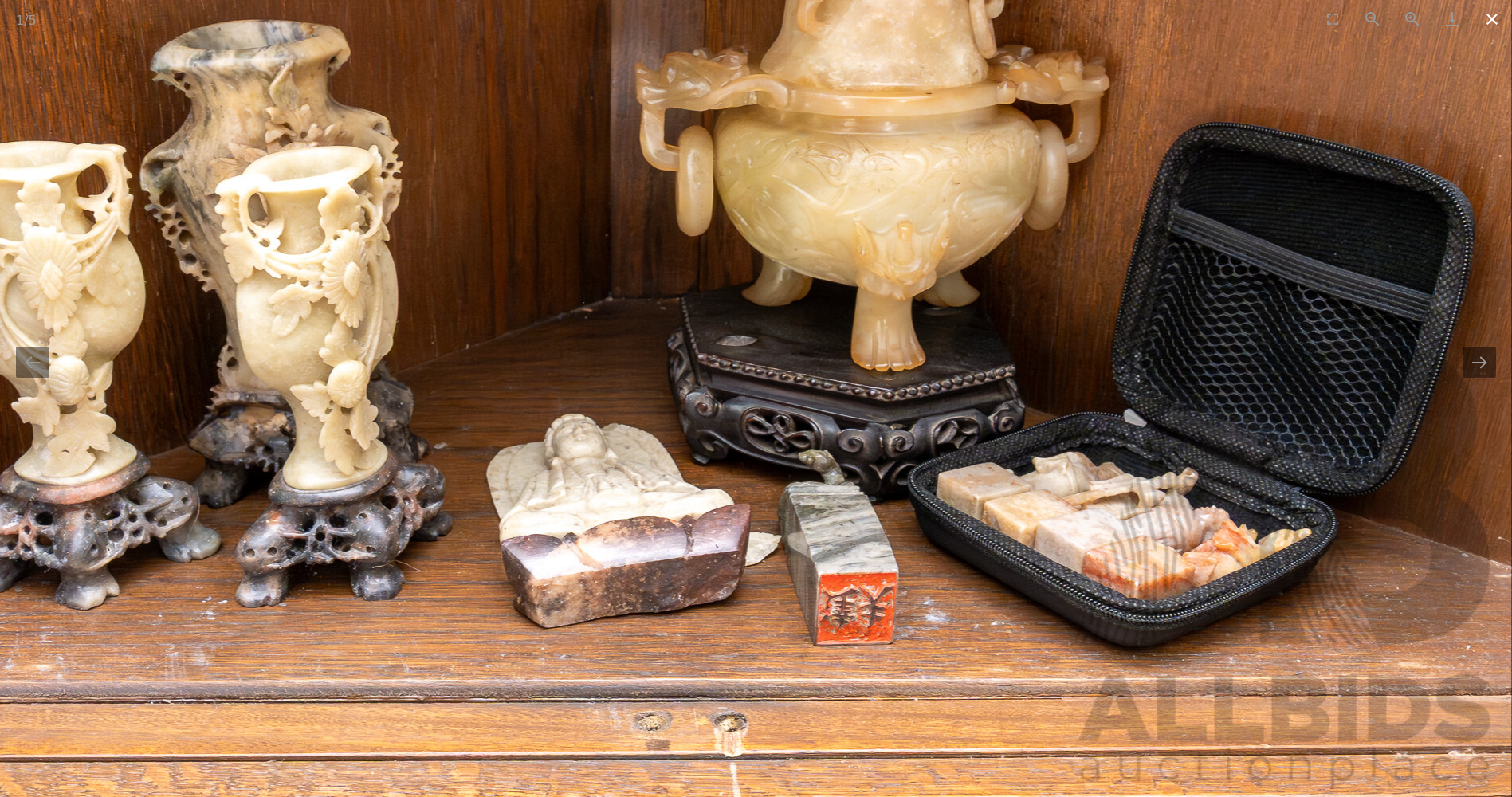
click at [1498, 16] on button "Close gallery" at bounding box center [1492, 18] width 40 height 37
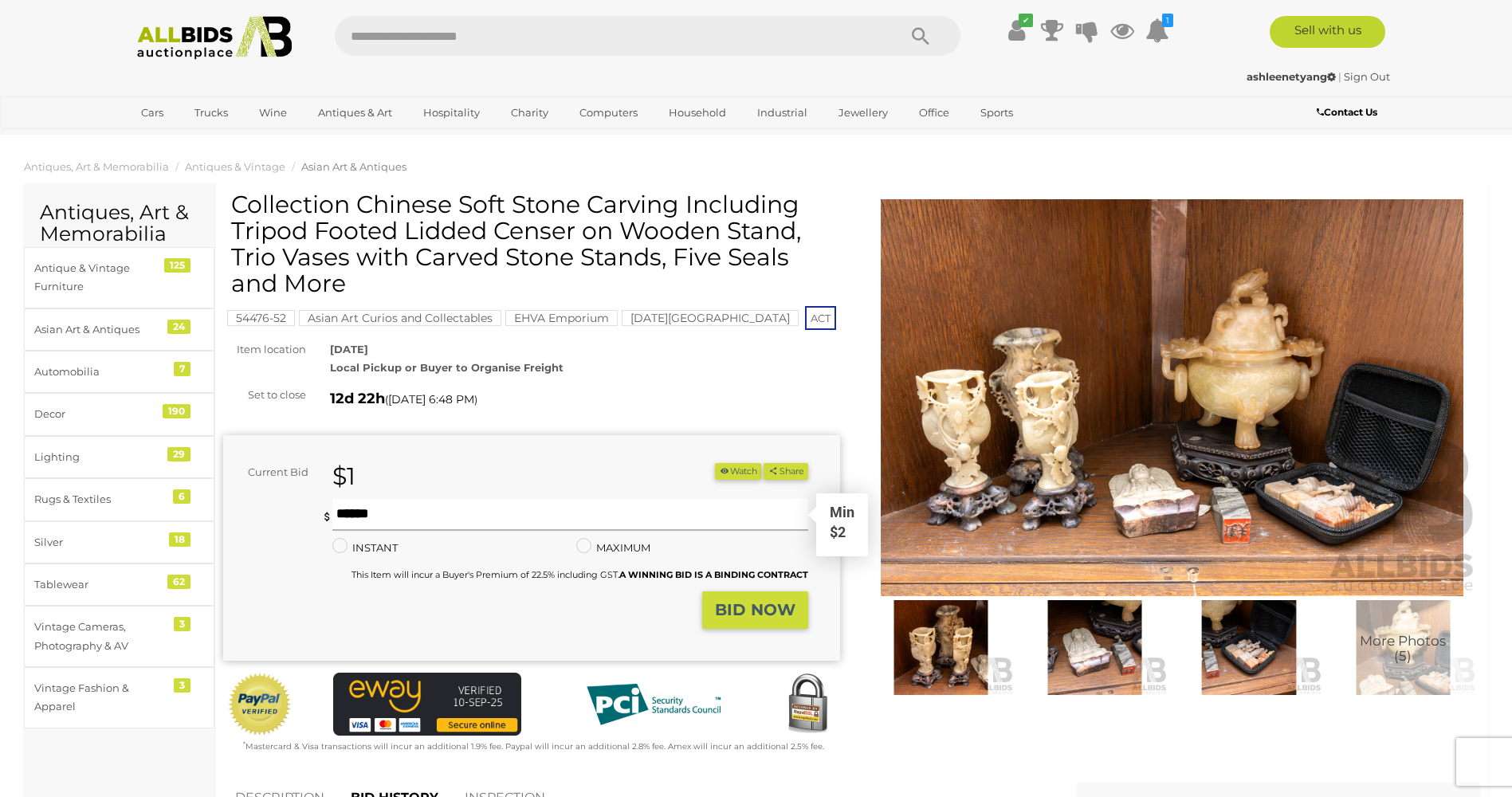
click at [552, 520] on input "text" at bounding box center [570, 514] width 475 height 32
type input "**"
click at [764, 613] on strong "BID NOW" at bounding box center [755, 609] width 81 height 19
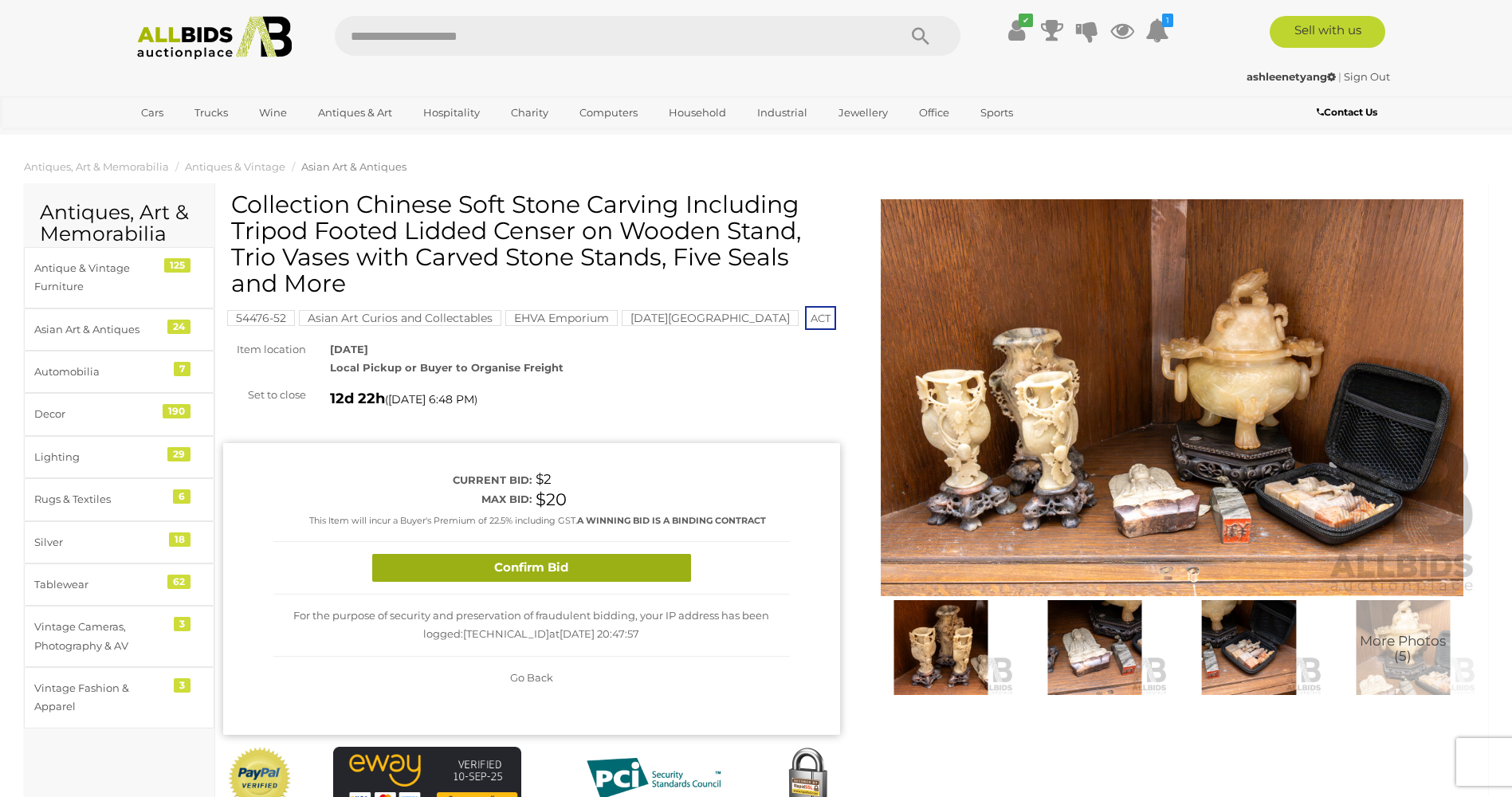
click at [602, 556] on button "Confirm Bid" at bounding box center [532, 568] width 319 height 28
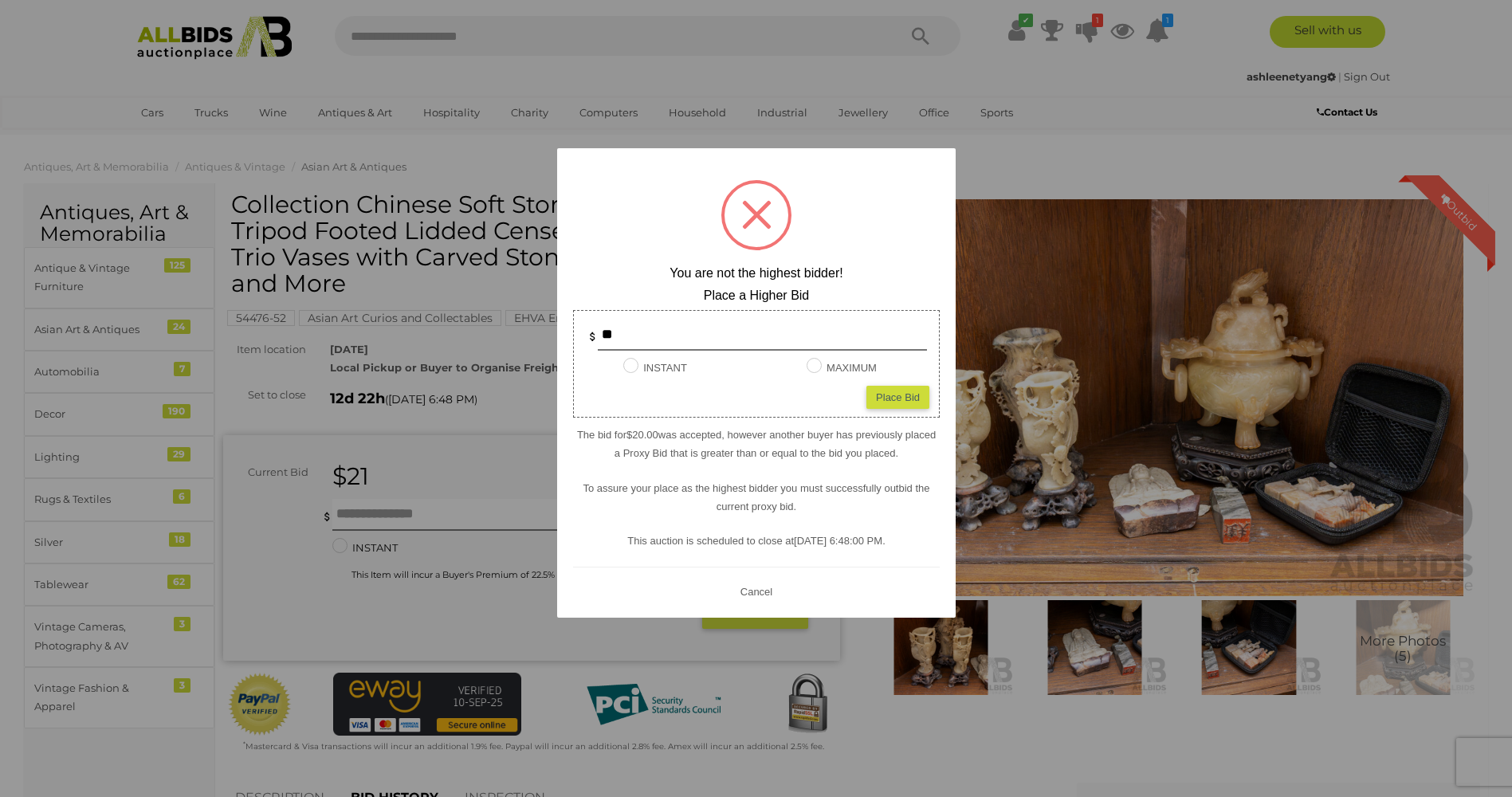
click at [528, 218] on div at bounding box center [756, 398] width 1512 height 797
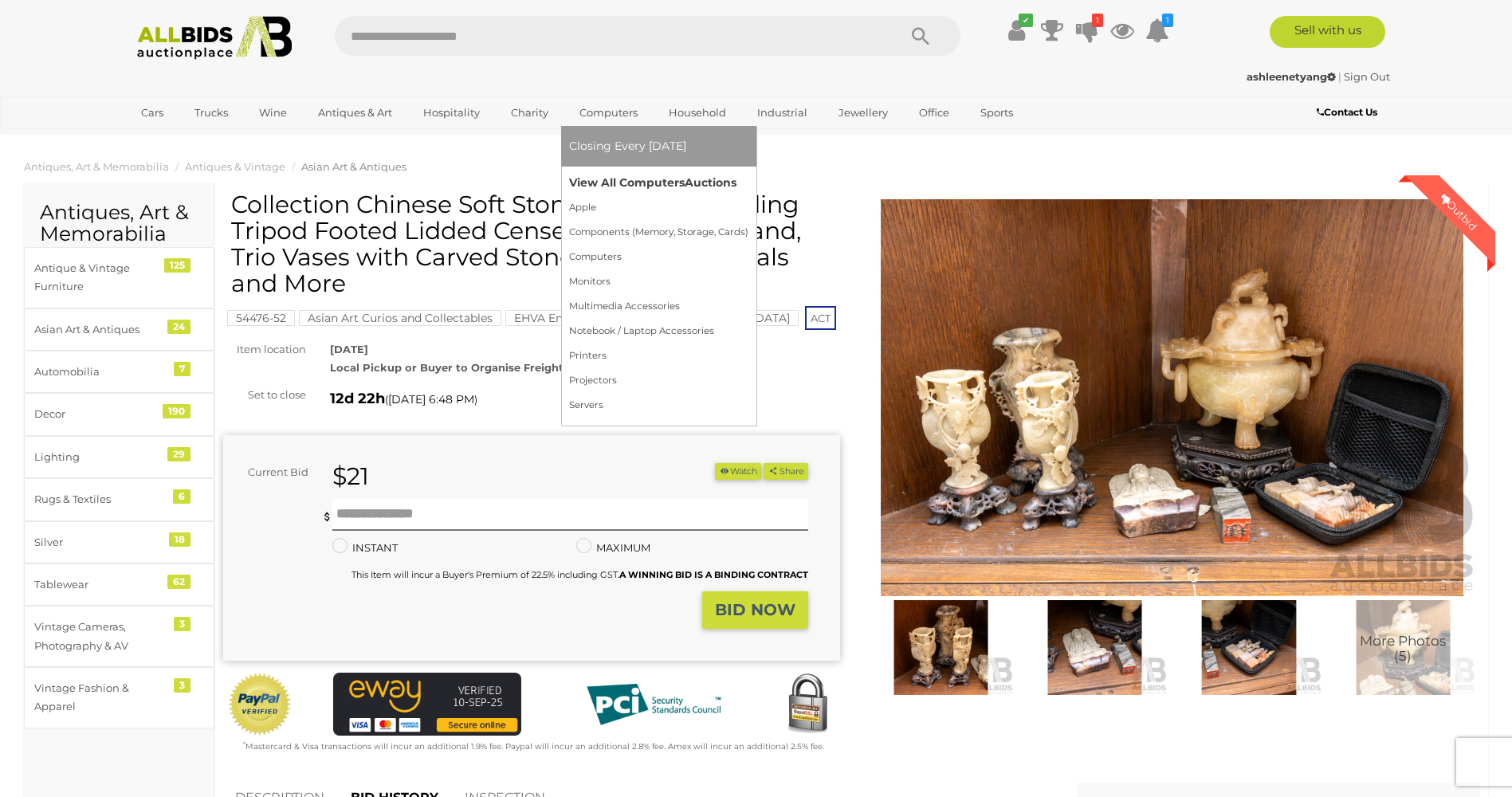
click at [612, 180] on link "View All Computers Auctions" at bounding box center [658, 182] width 179 height 24
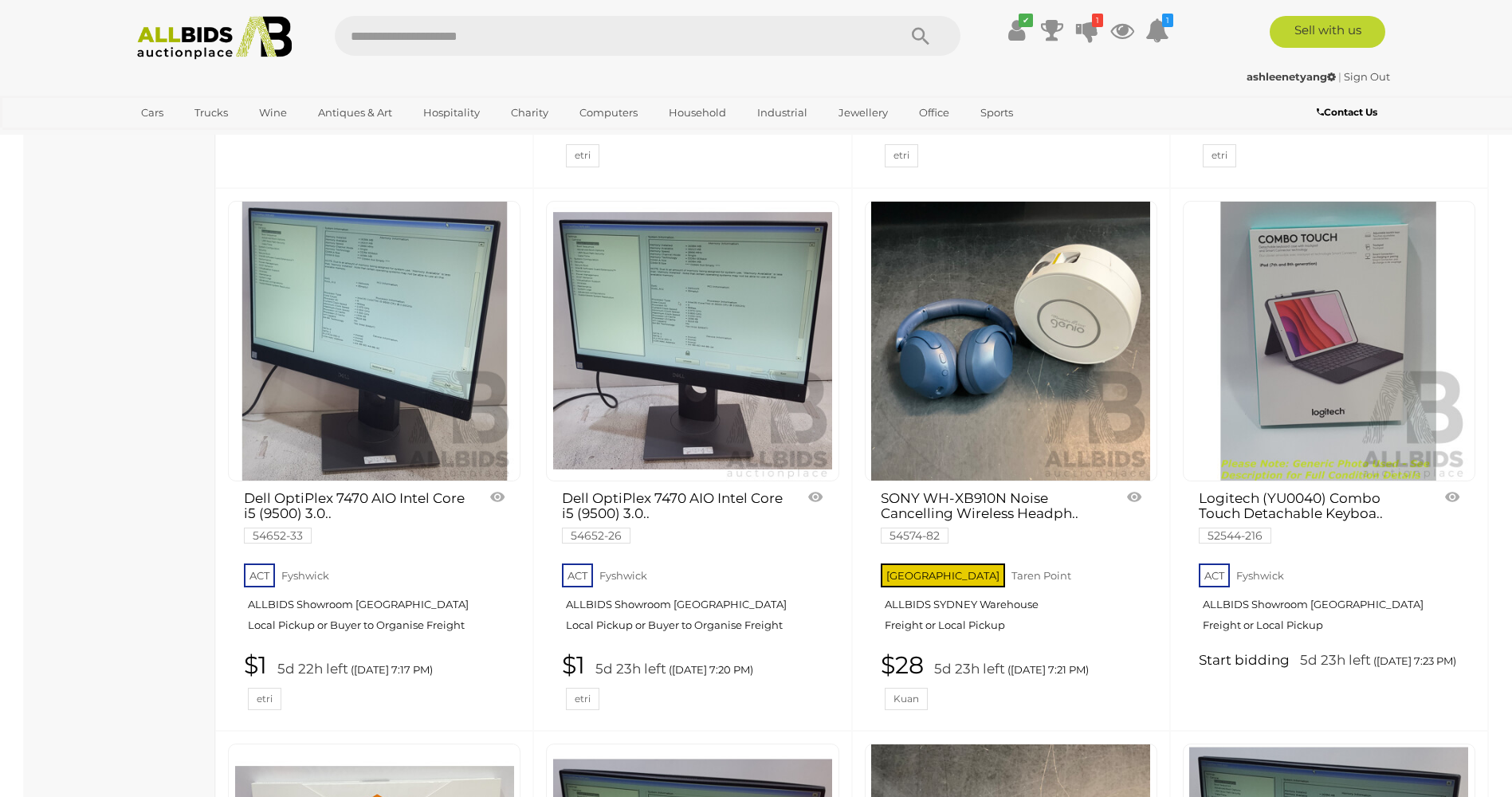
scroll to position [1833, 0]
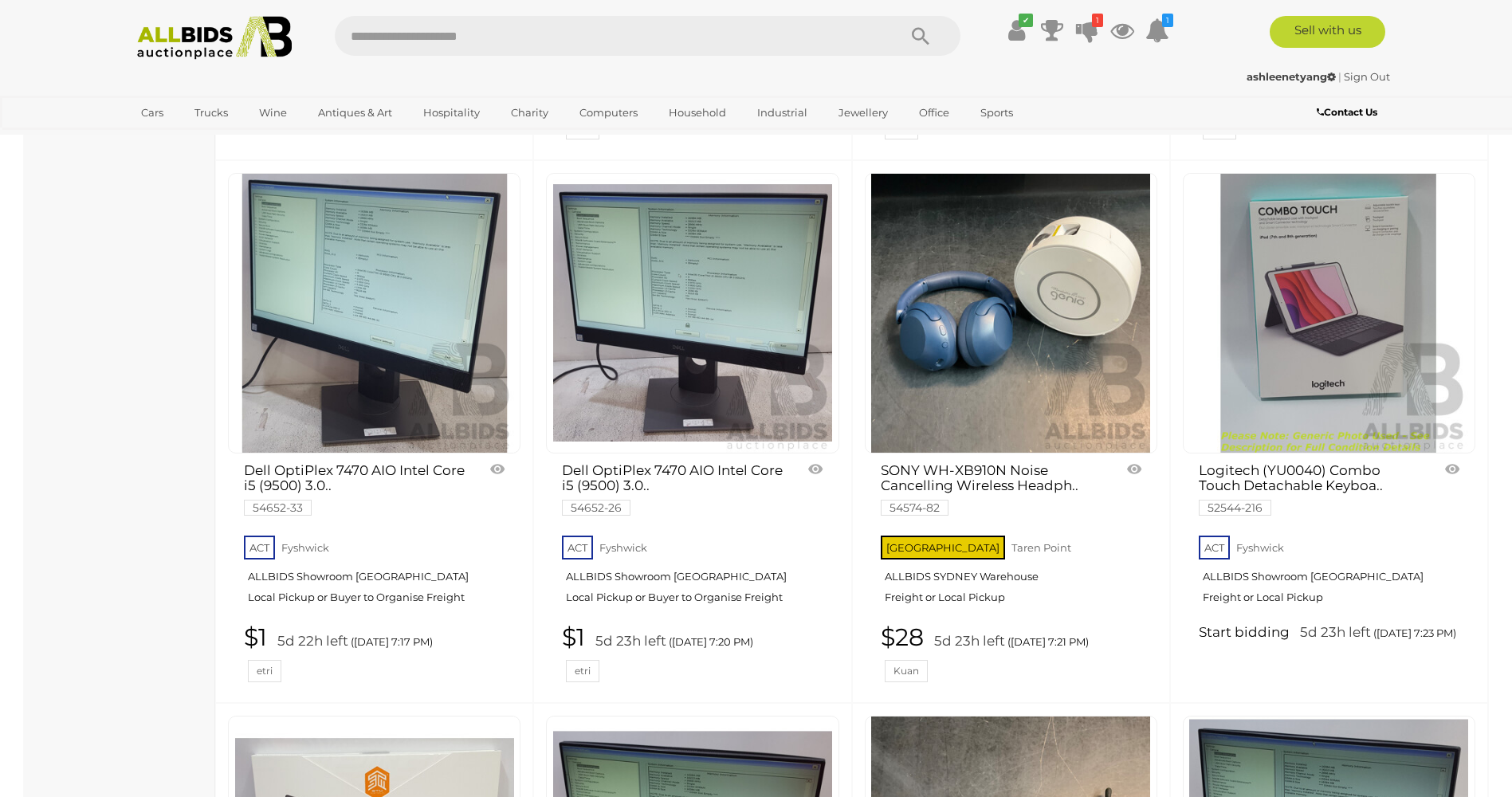
click at [1313, 348] on img at bounding box center [1328, 313] width 279 height 279
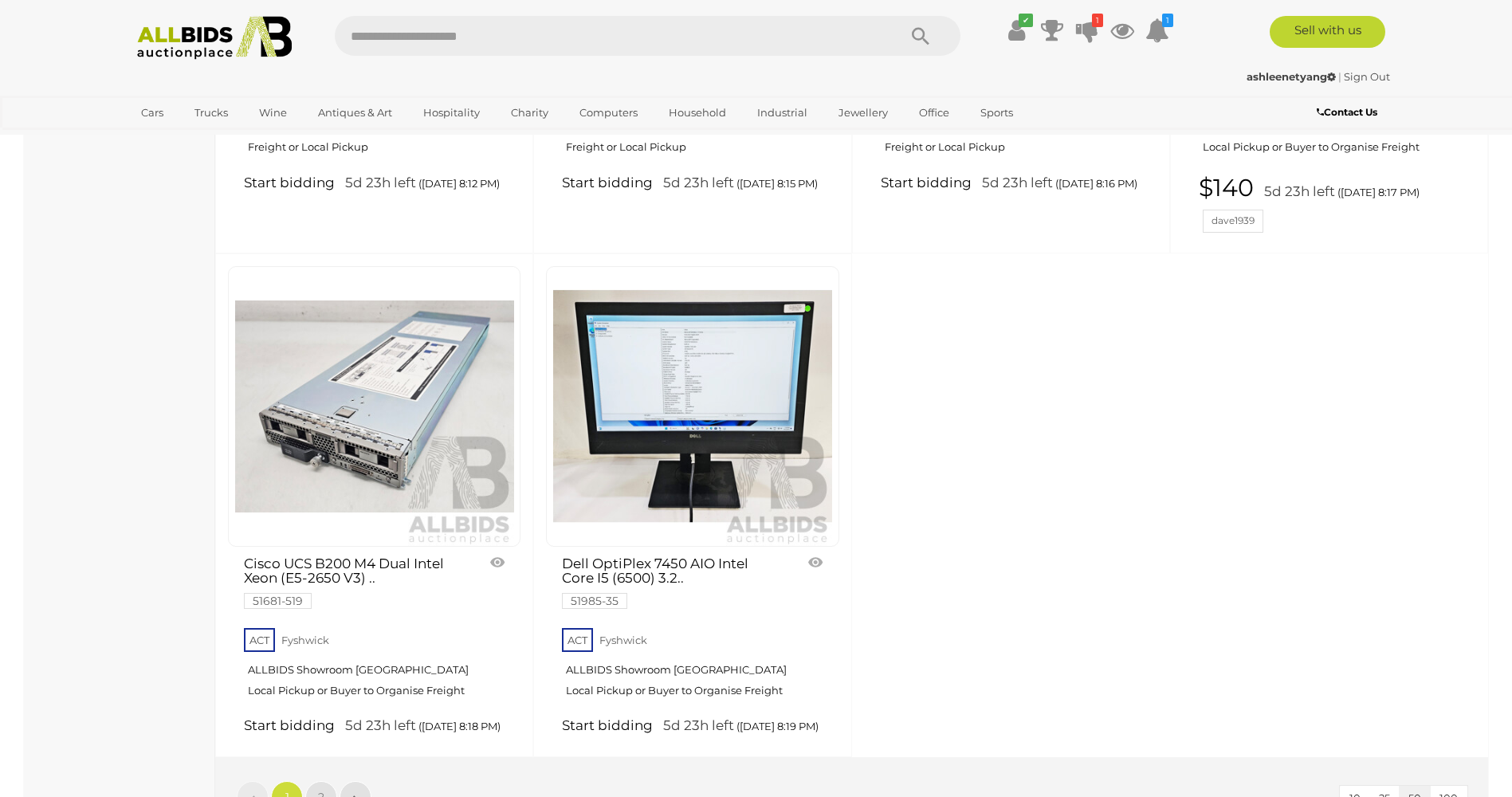
scroll to position [6849, 0]
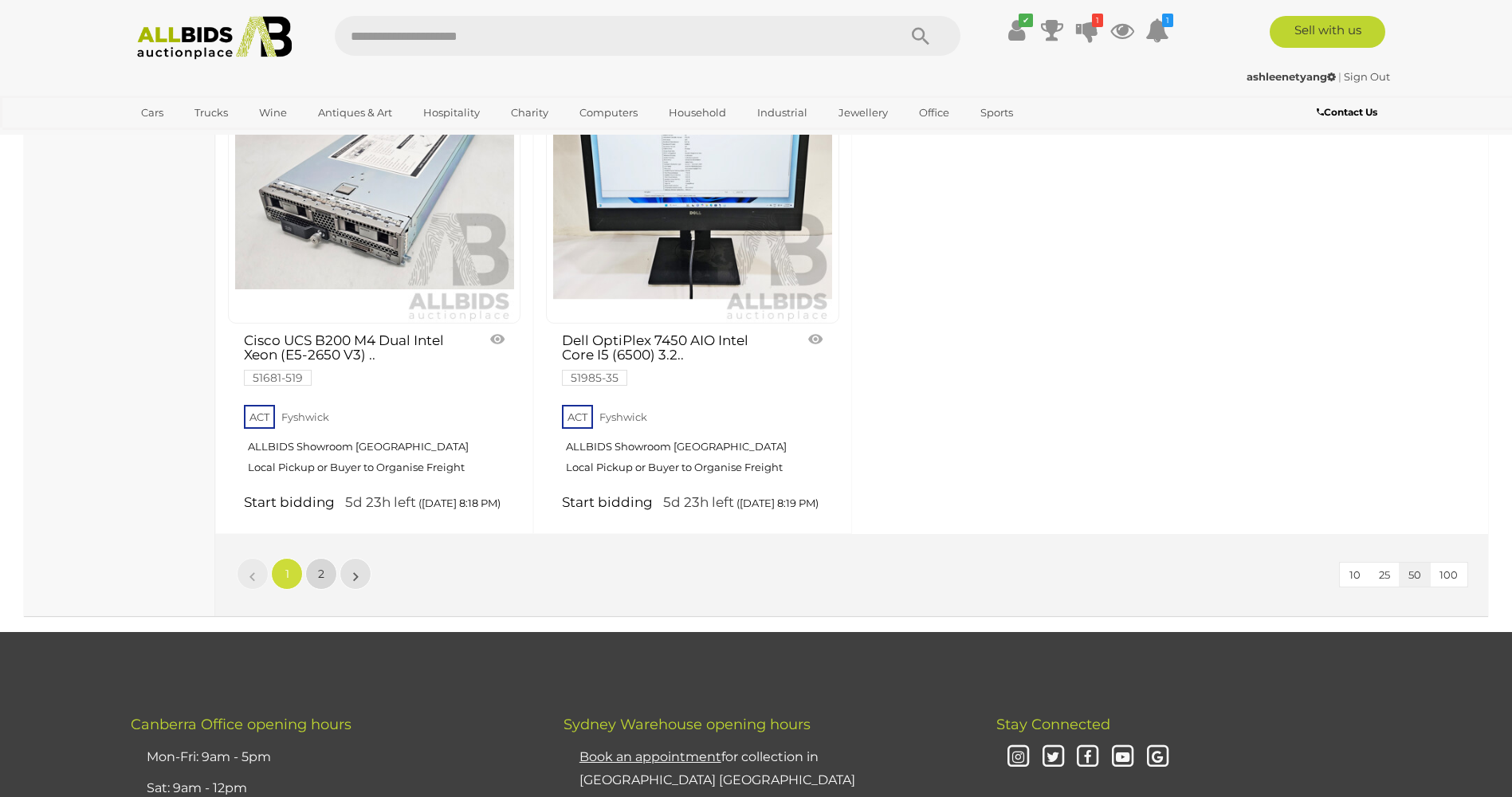
click at [324, 572] on span "2" at bounding box center [320, 573] width 6 height 15
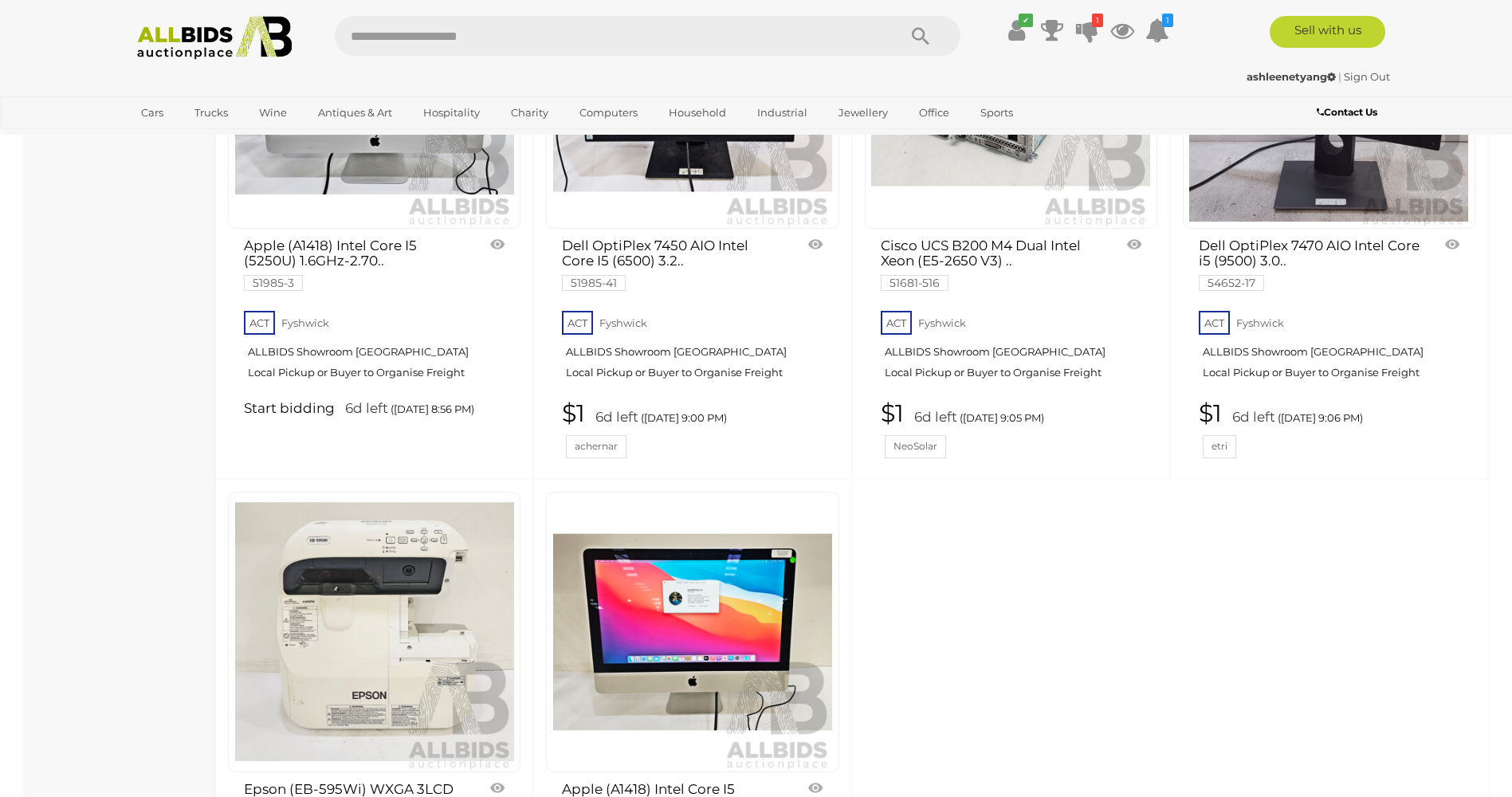
scroll to position [2913, 0]
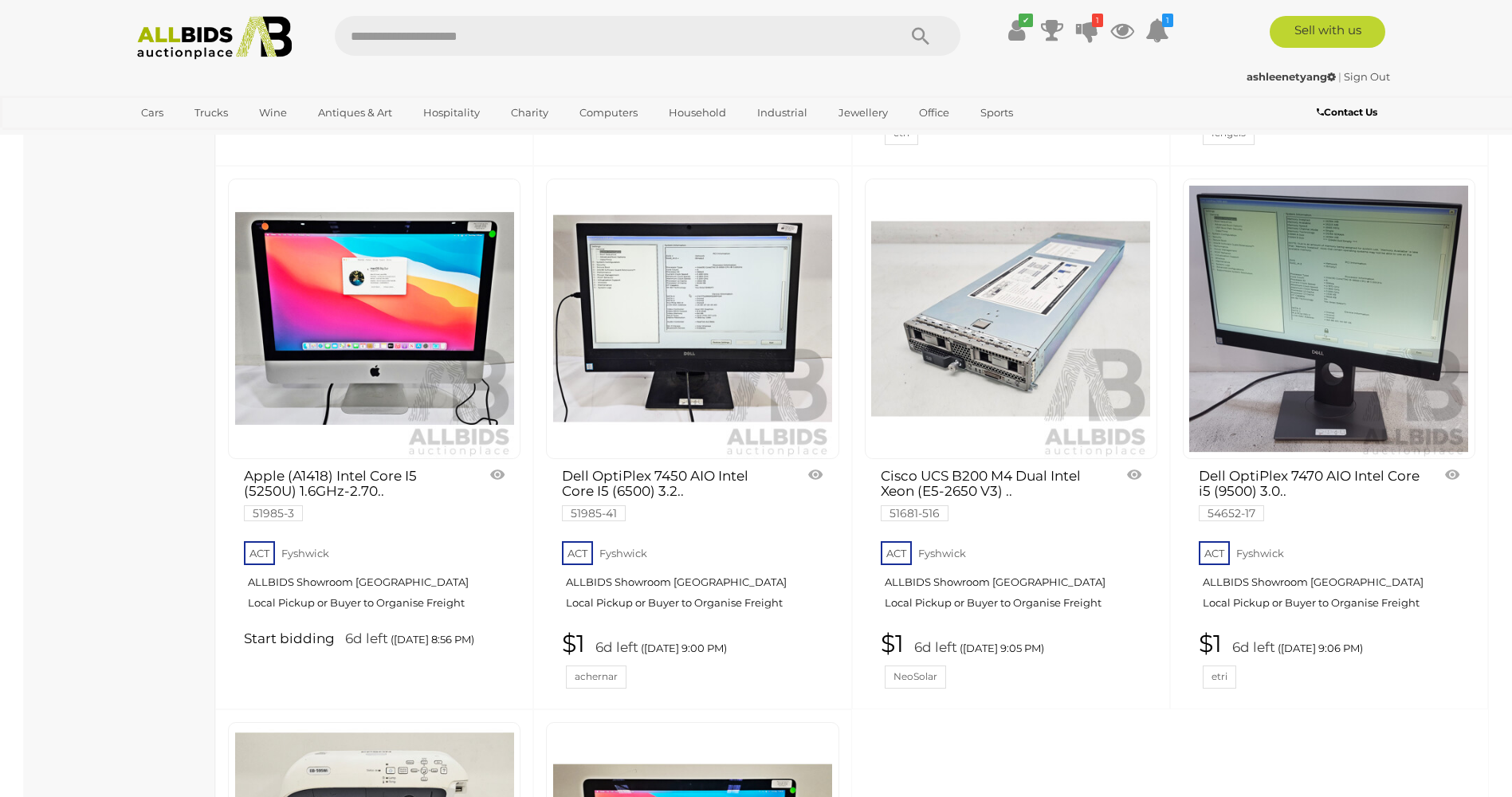
click at [1305, 351] on img at bounding box center [1328, 318] width 279 height 279
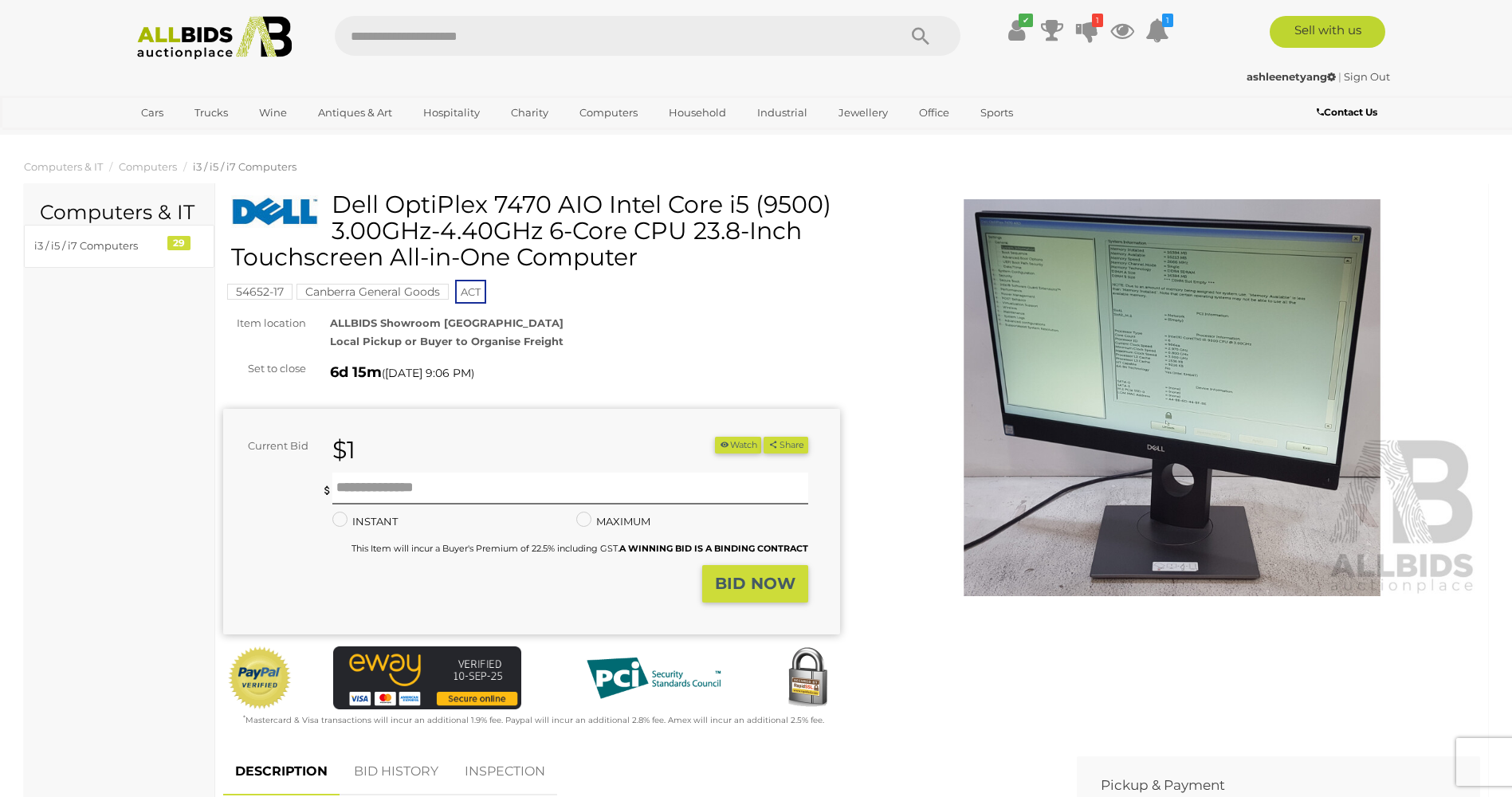
click at [1093, 435] on img at bounding box center [1172, 398] width 617 height 398
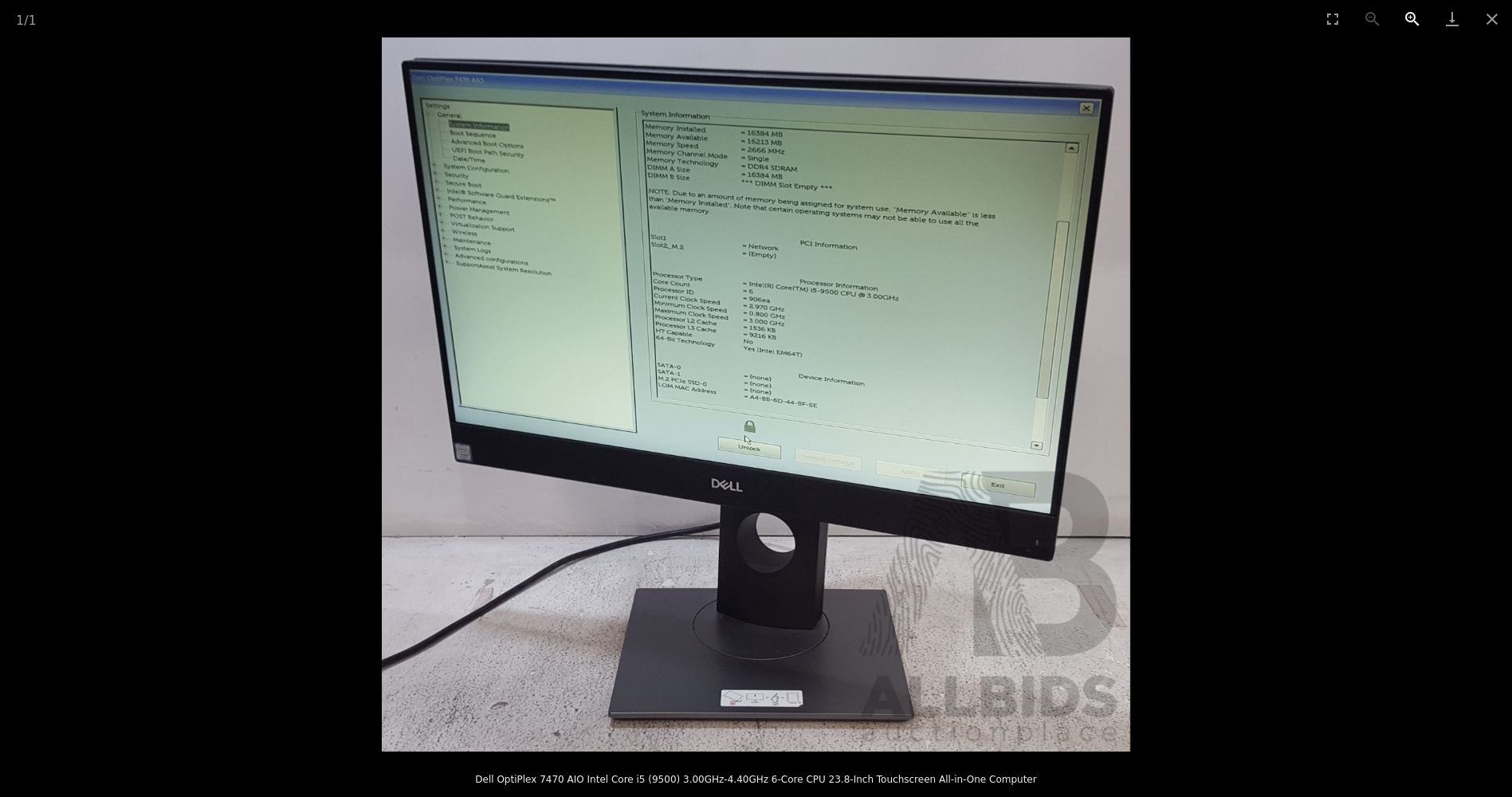
click at [1405, 14] on button "Zoom in" at bounding box center [1412, 18] width 40 height 37
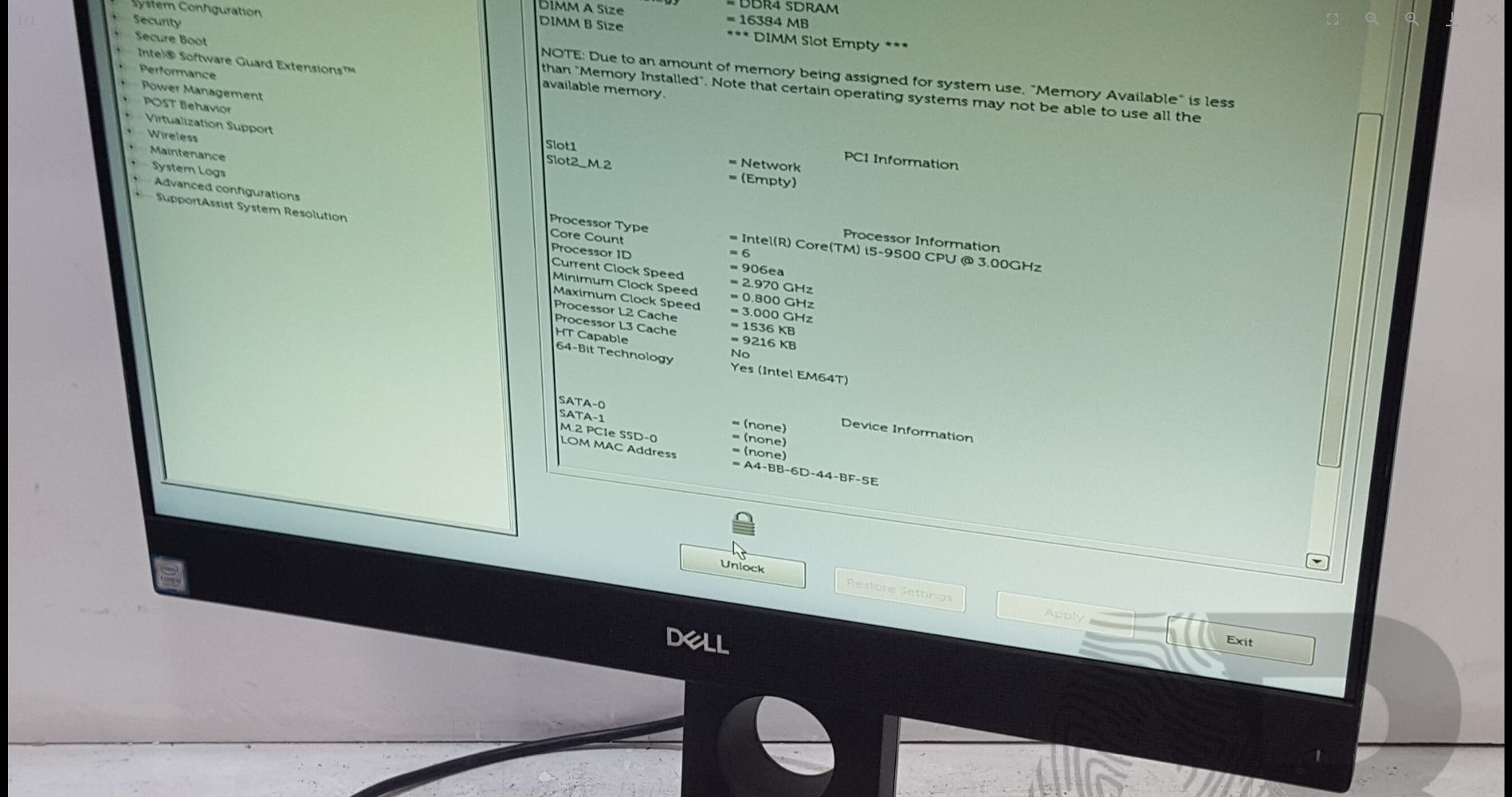
drag, startPoint x: 1136, startPoint y: 208, endPoint x: 926, endPoint y: 303, distance: 230.5
click at [928, 302] on img at bounding box center [756, 459] width 1497 height 1428
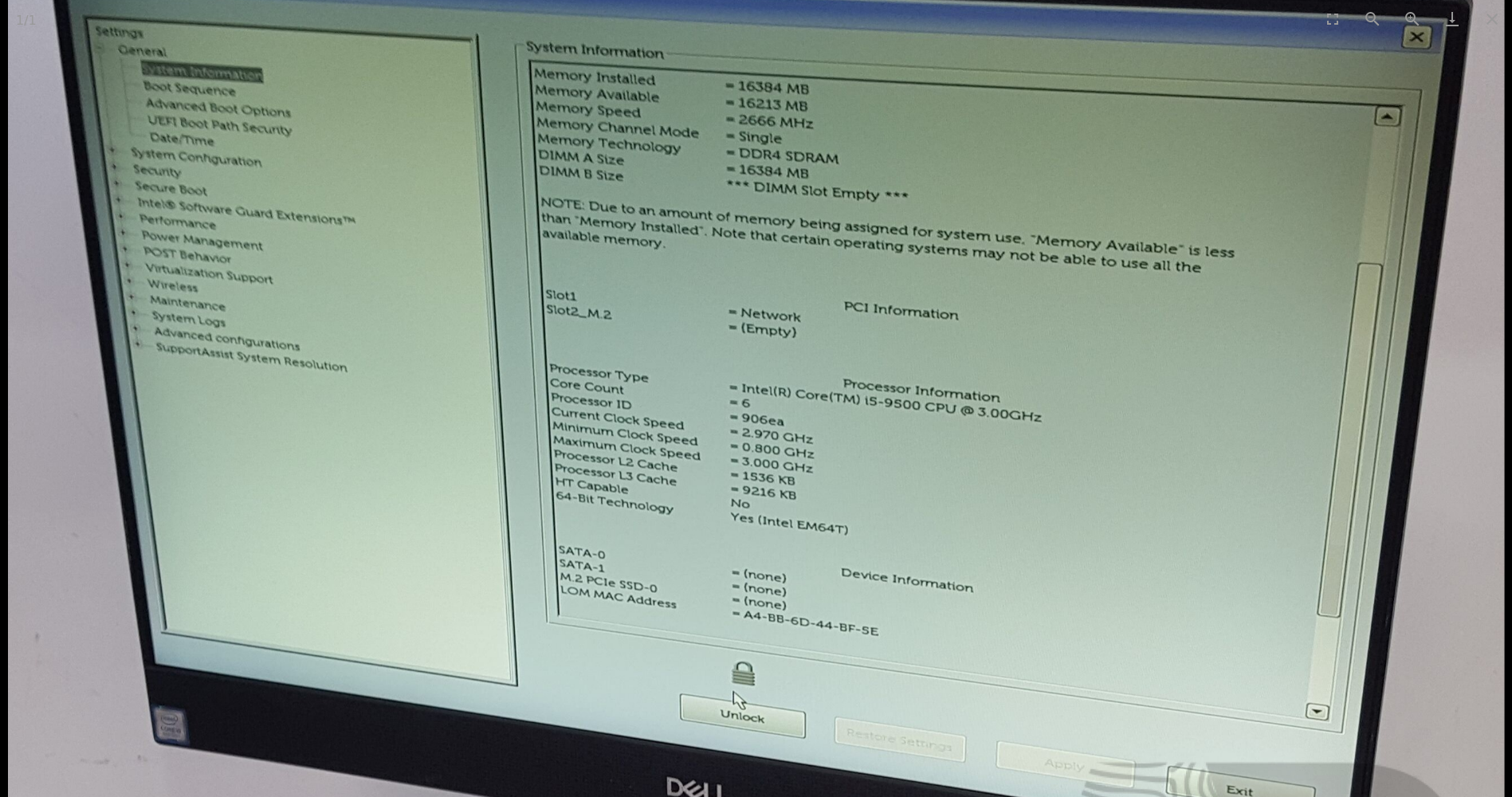
drag, startPoint x: 1145, startPoint y: 205, endPoint x: 1128, endPoint y: 290, distance: 86.7
click at [1129, 292] on img at bounding box center [756, 609] width 1497 height 1428
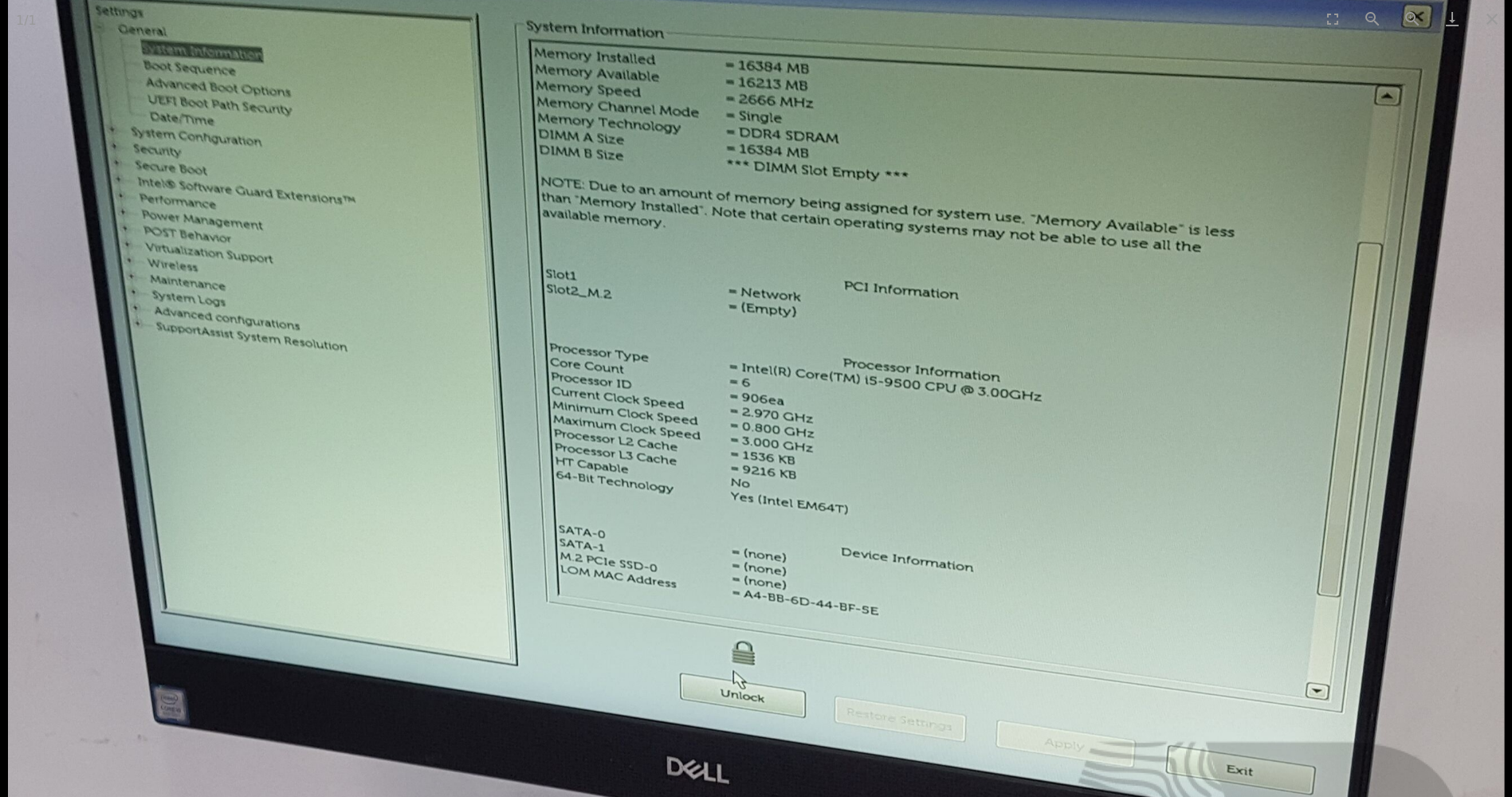
drag, startPoint x: 1109, startPoint y: 281, endPoint x: 1125, endPoint y: 196, distance: 86.5
click at [1123, 204] on img at bounding box center [756, 589] width 1497 height 1428
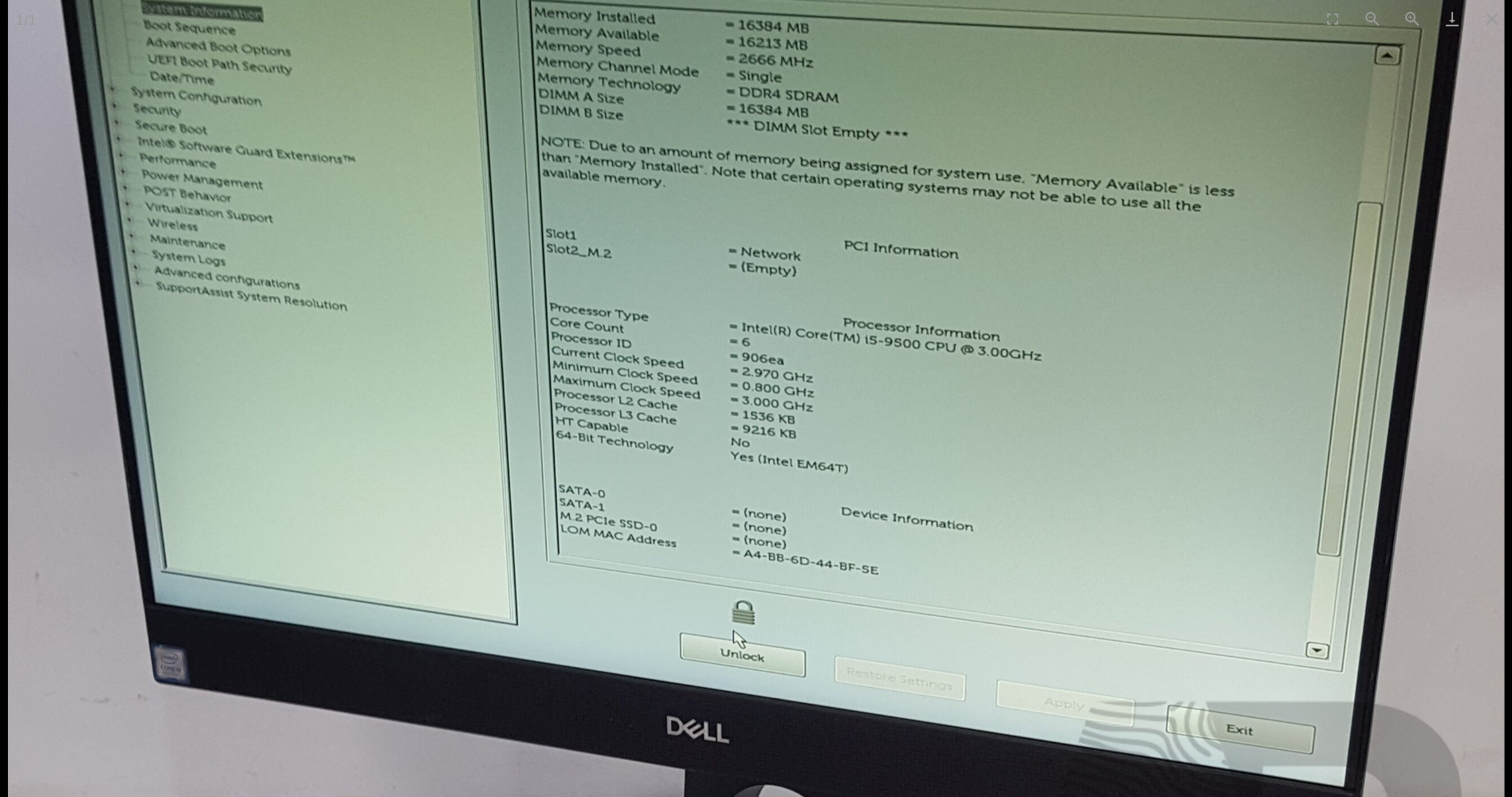
drag, startPoint x: 1099, startPoint y: 295, endPoint x: 1099, endPoint y: 223, distance: 72.0
click at [1098, 229] on img at bounding box center [756, 548] width 1497 height 1428
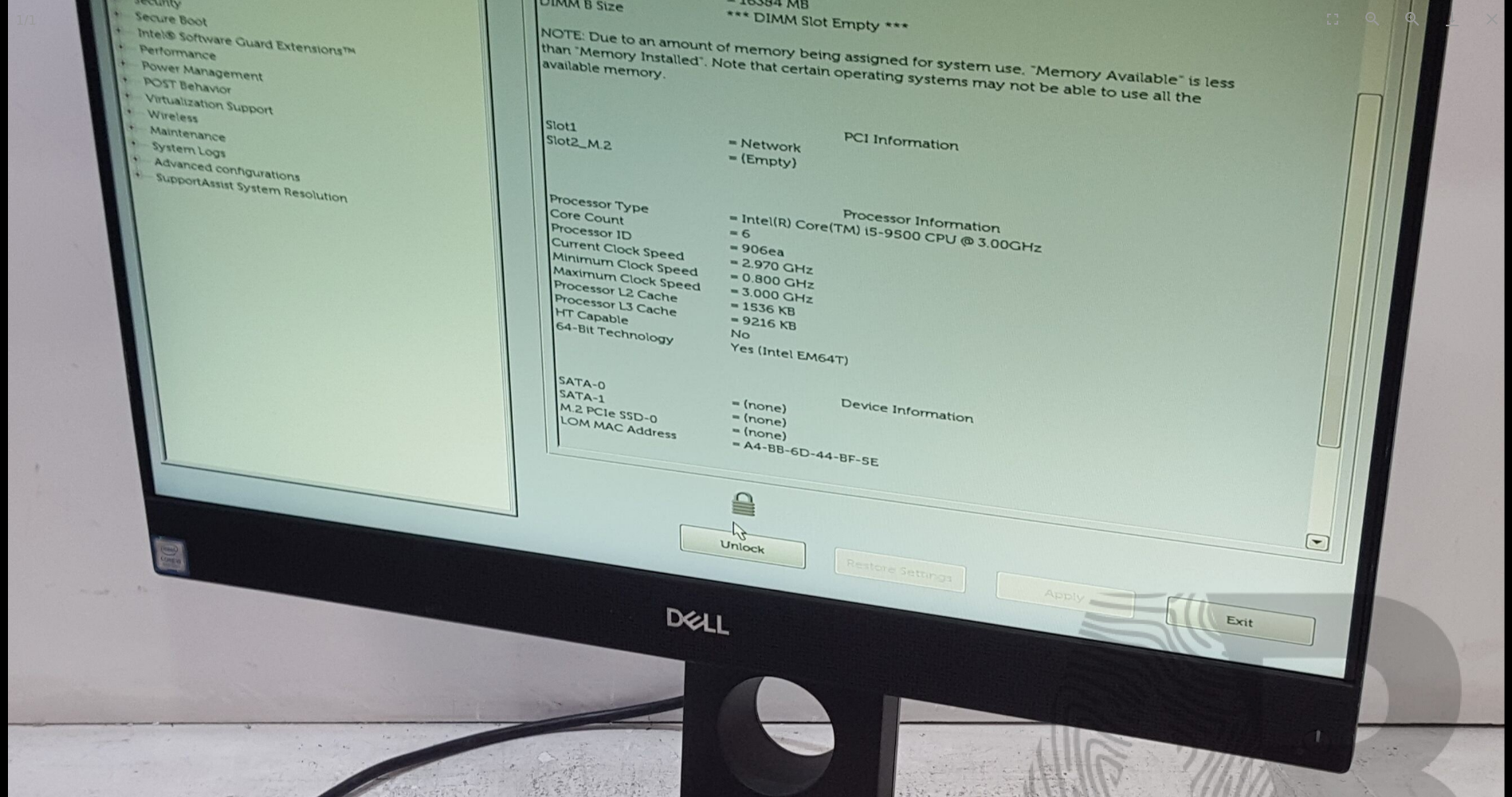
drag, startPoint x: 1032, startPoint y: 375, endPoint x: 1029, endPoint y: 286, distance: 89.1
click at [1031, 303] on img at bounding box center [756, 439] width 1497 height 1428
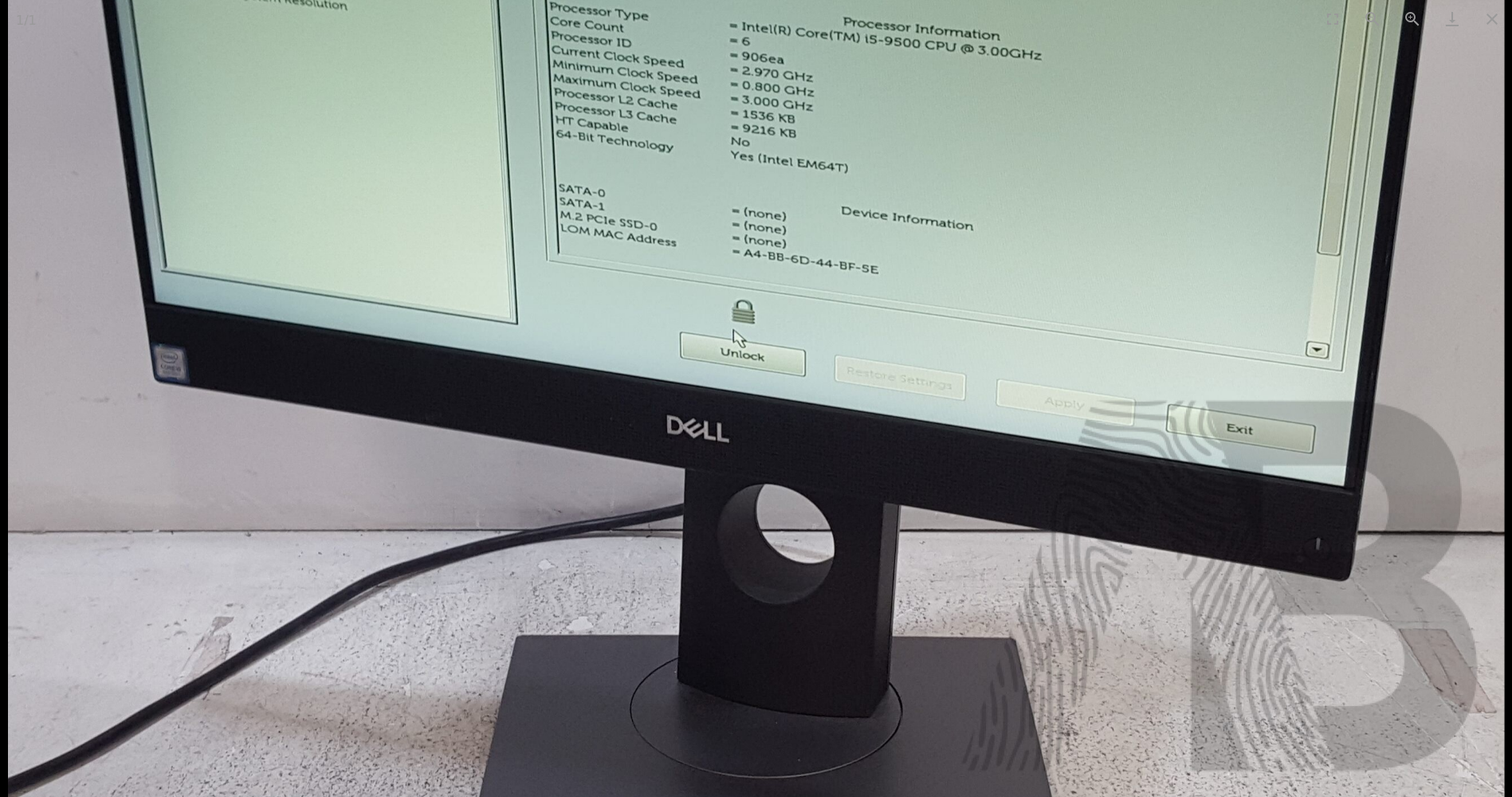
drag, startPoint x: 1009, startPoint y: 421, endPoint x: 1007, endPoint y: 301, distance: 120.0
click at [1007, 301] on img at bounding box center [756, 247] width 1497 height 1428
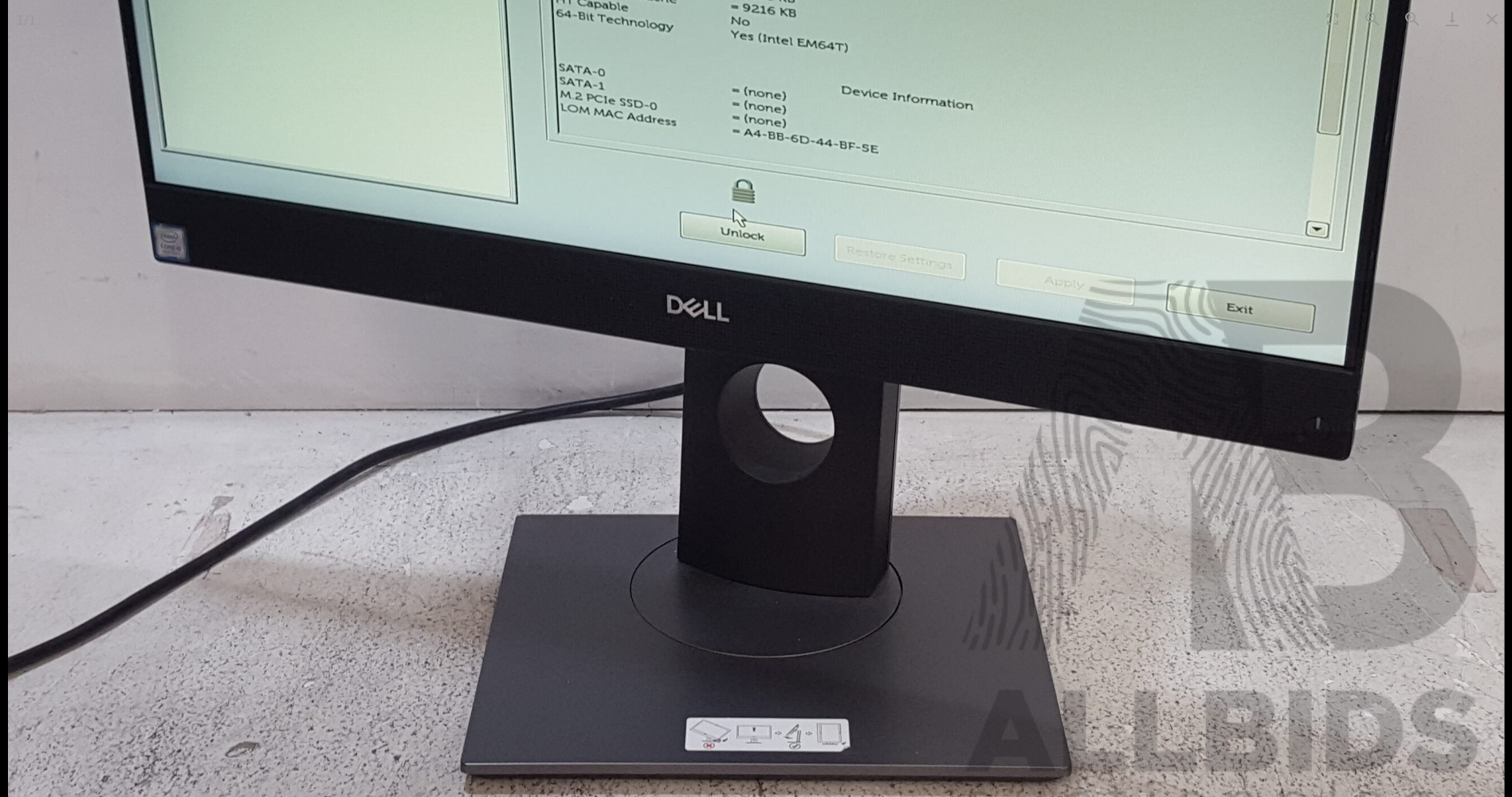
drag, startPoint x: 992, startPoint y: 438, endPoint x: 992, endPoint y: 353, distance: 85.0
click at [992, 353] on img at bounding box center [756, 127] width 1497 height 1428
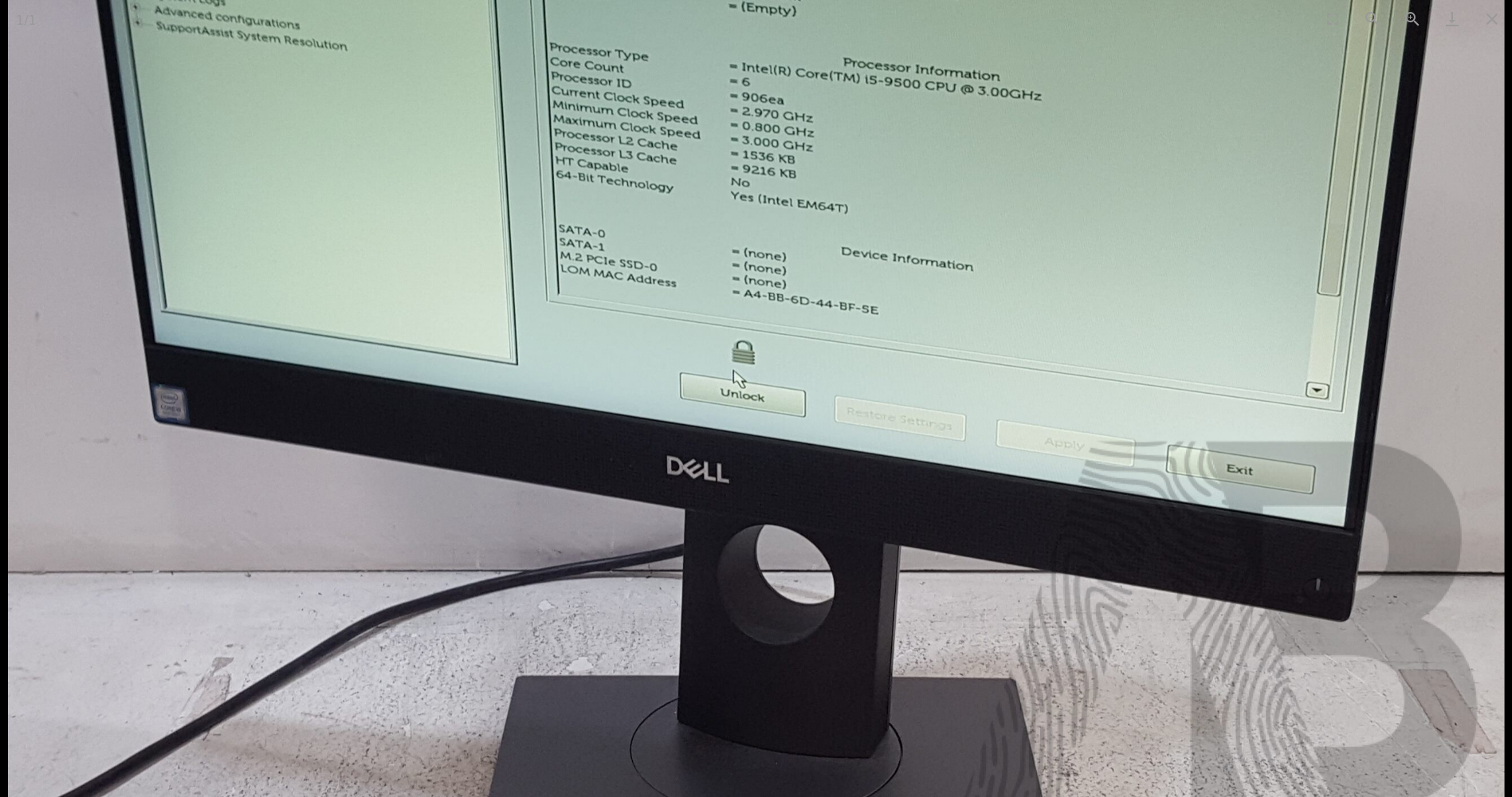
drag, startPoint x: 1024, startPoint y: 219, endPoint x: 1007, endPoint y: 389, distance: 170.8
click at [1007, 389] on img at bounding box center [756, 288] width 1497 height 1428
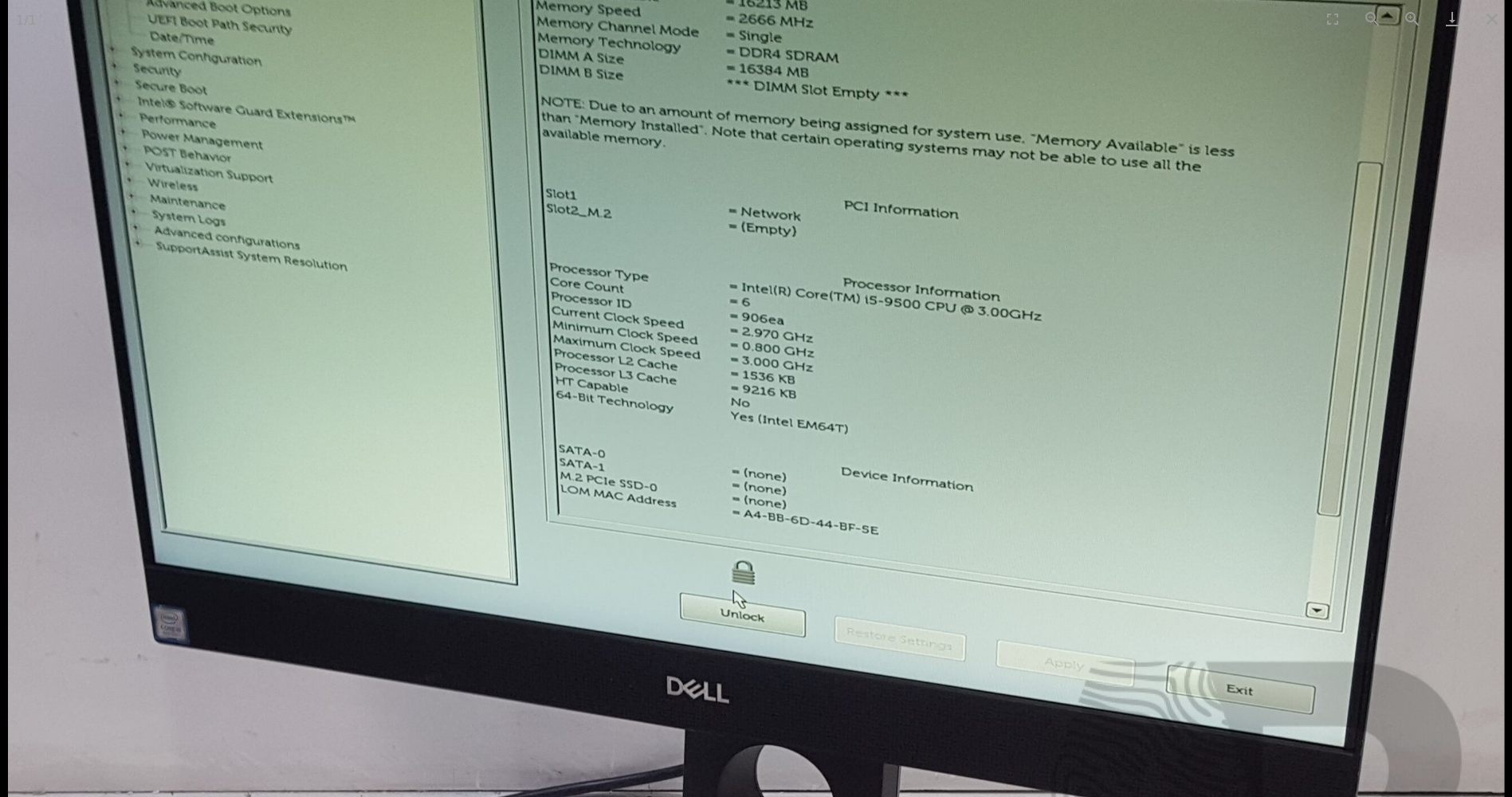
drag, startPoint x: 1053, startPoint y: 247, endPoint x: 1033, endPoint y: 366, distance: 120.7
click at [1033, 366] on img at bounding box center [756, 508] width 1497 height 1428
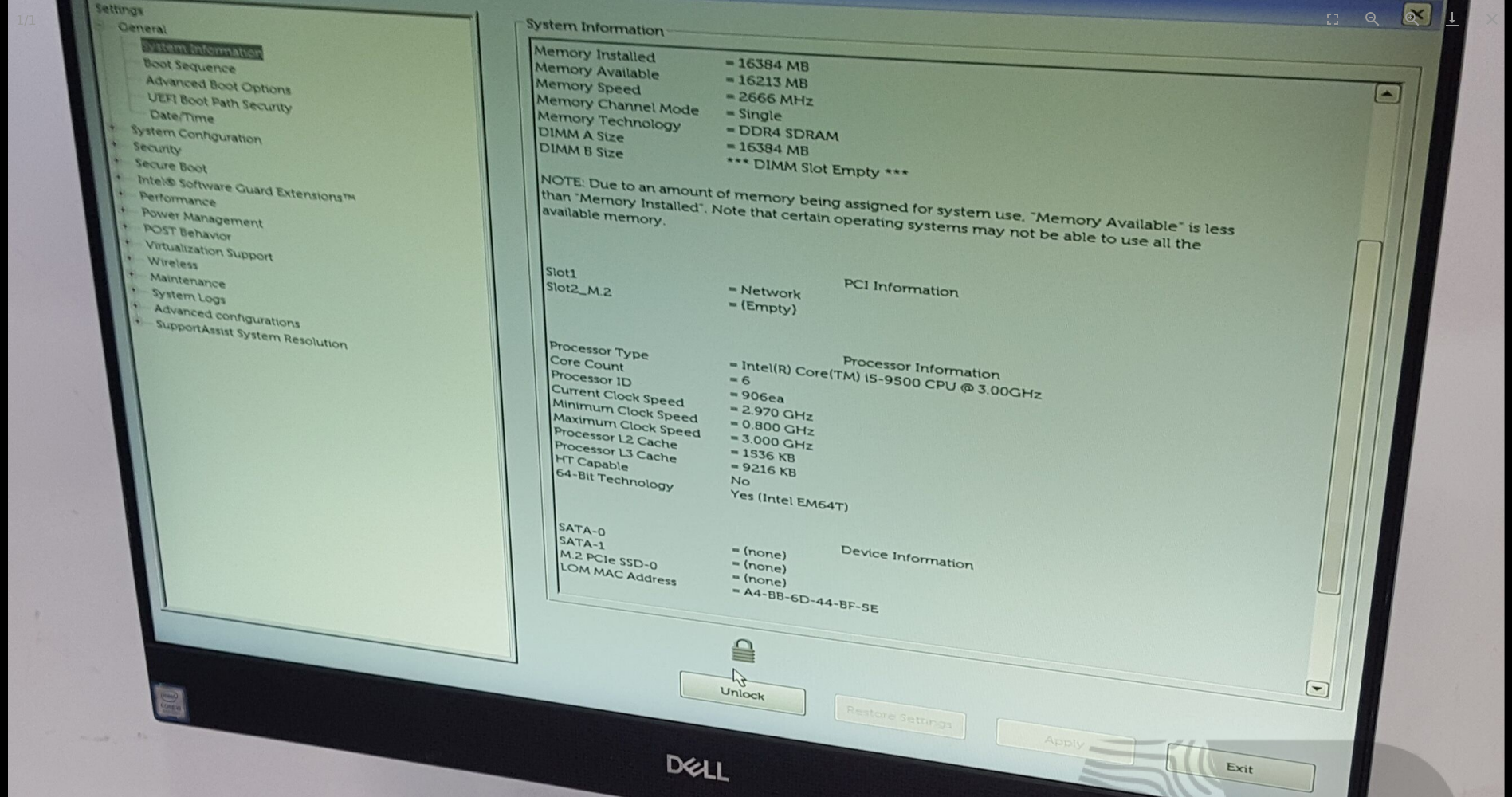
drag, startPoint x: 1063, startPoint y: 273, endPoint x: 1067, endPoint y: 335, distance: 62.1
click at [1067, 335] on img at bounding box center [756, 586] width 1497 height 1428
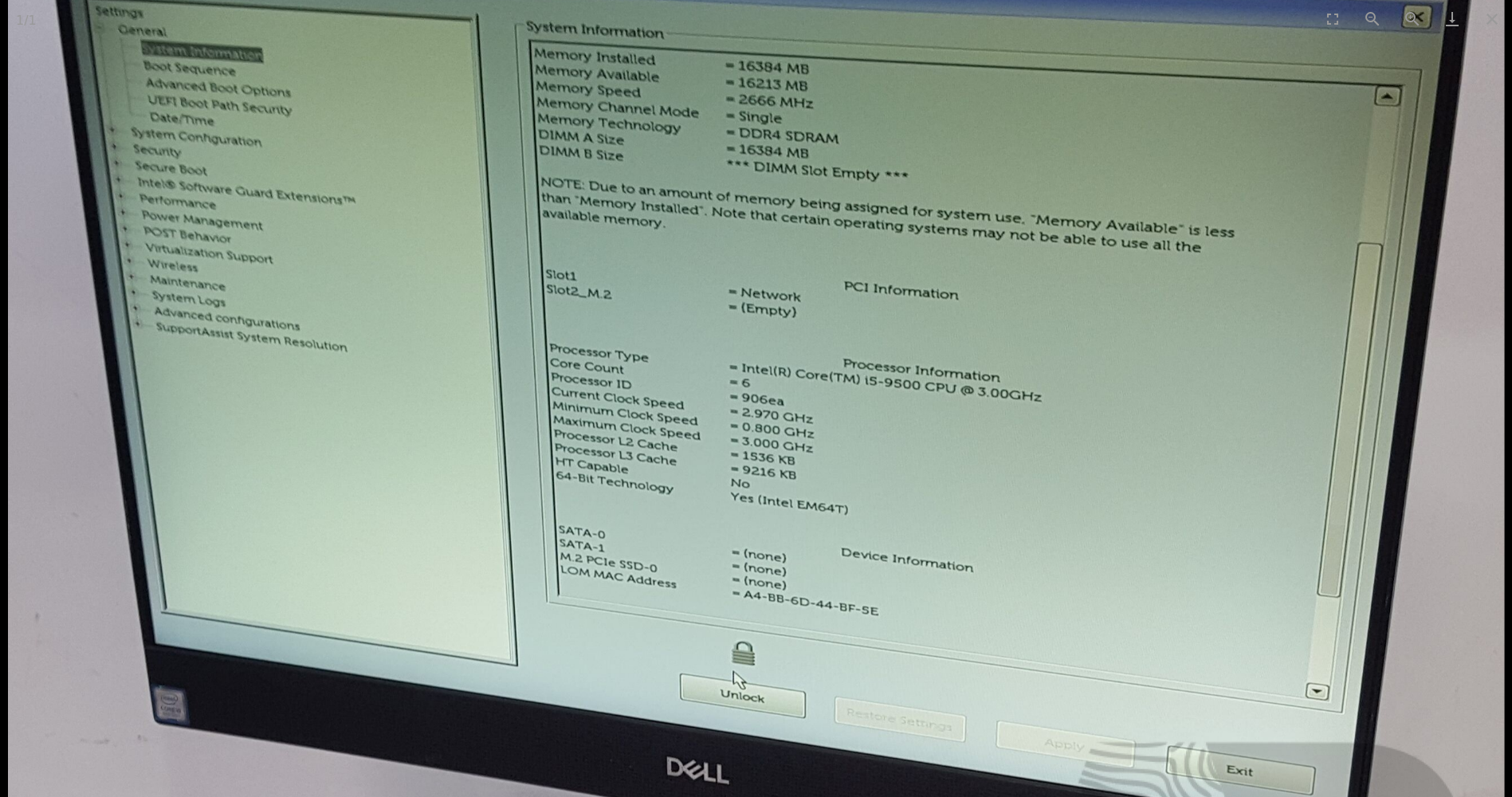
click at [1273, 178] on img at bounding box center [756, 589] width 1497 height 1428
click at [1162, 331] on img at bounding box center [756, 589] width 1497 height 1428
click at [1370, 32] on button "Zoom out" at bounding box center [1372, 18] width 40 height 37
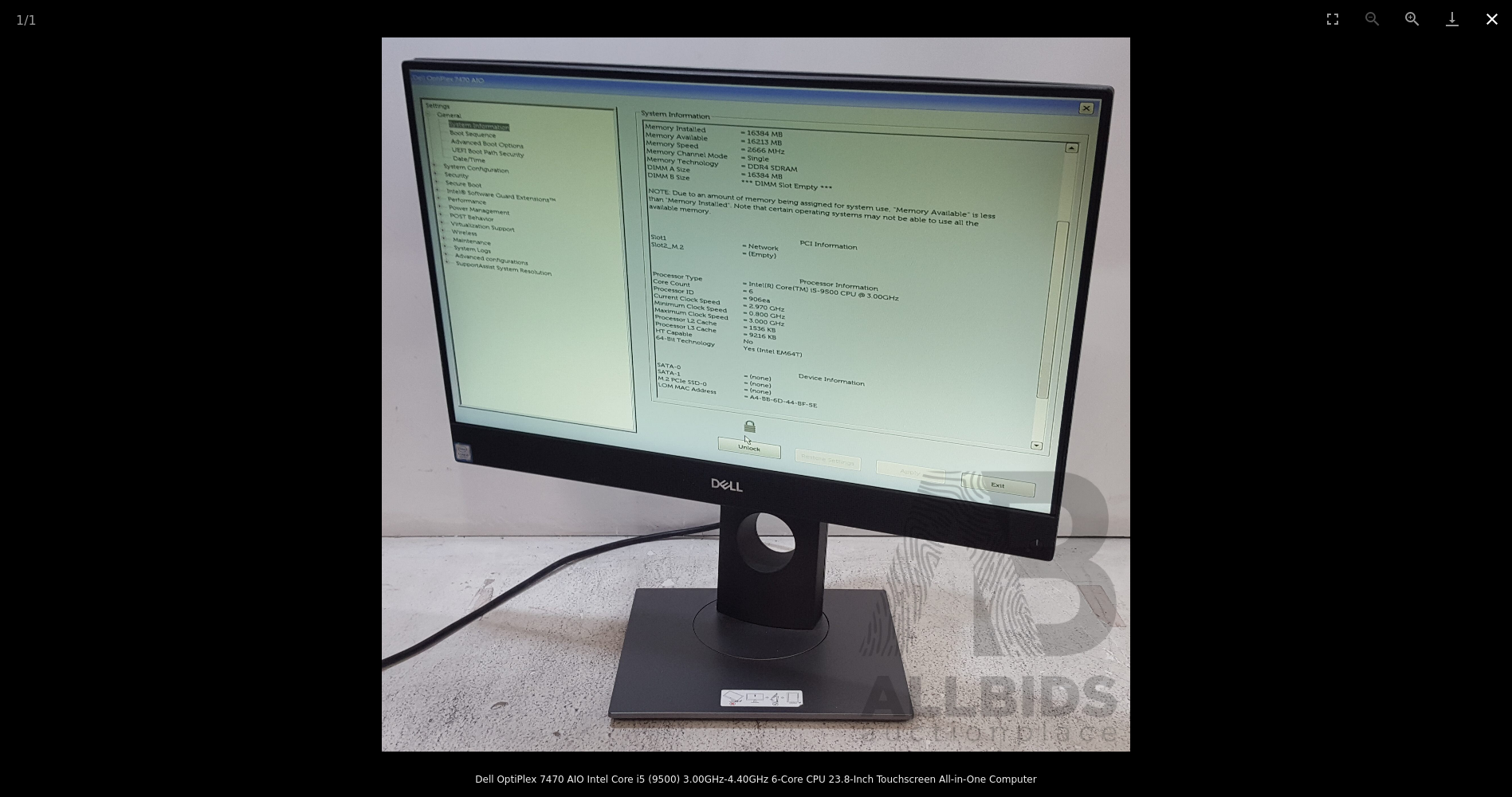
click at [1490, 15] on button "Close gallery" at bounding box center [1492, 18] width 40 height 37
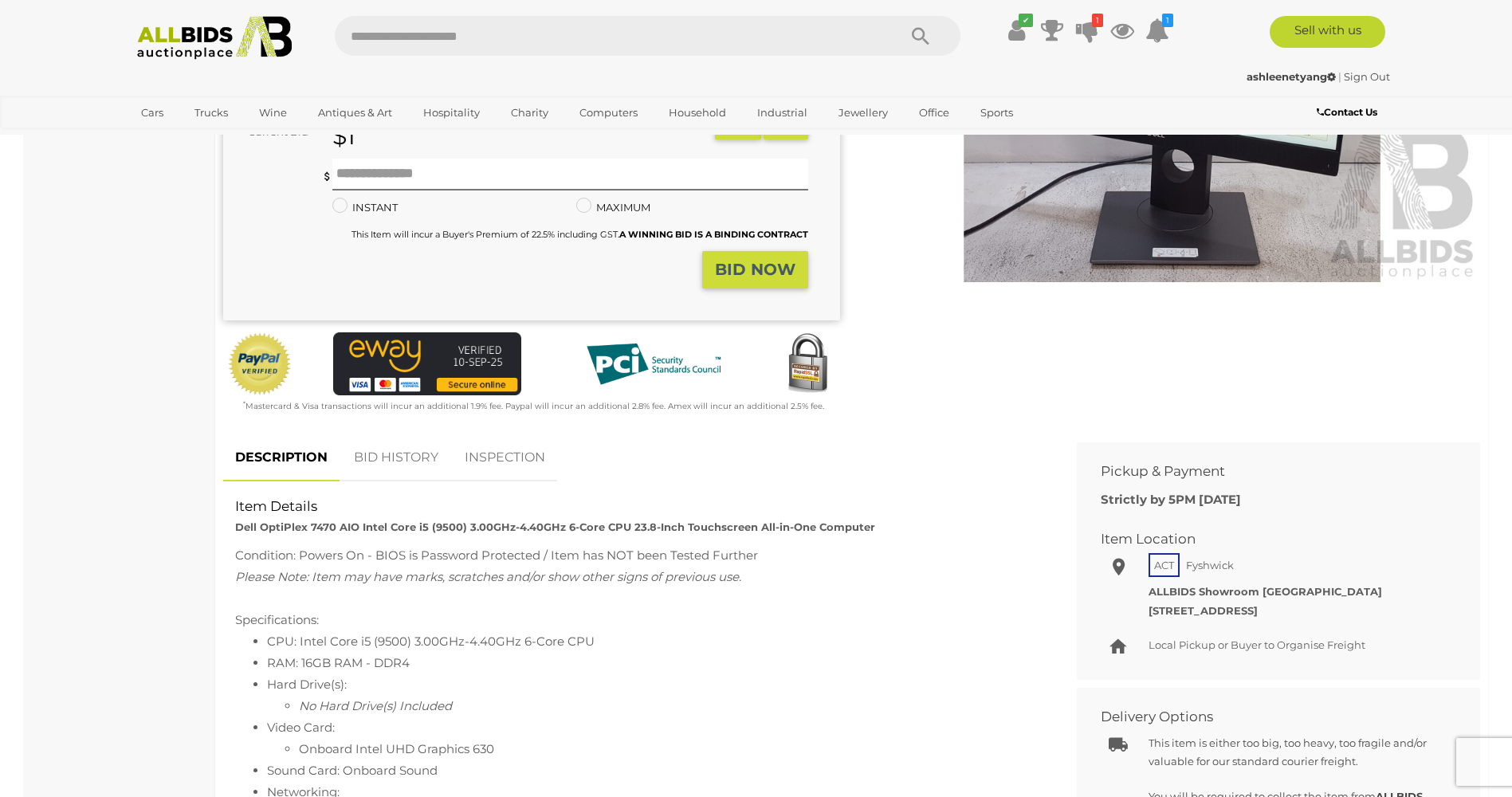
scroll to position [80, 0]
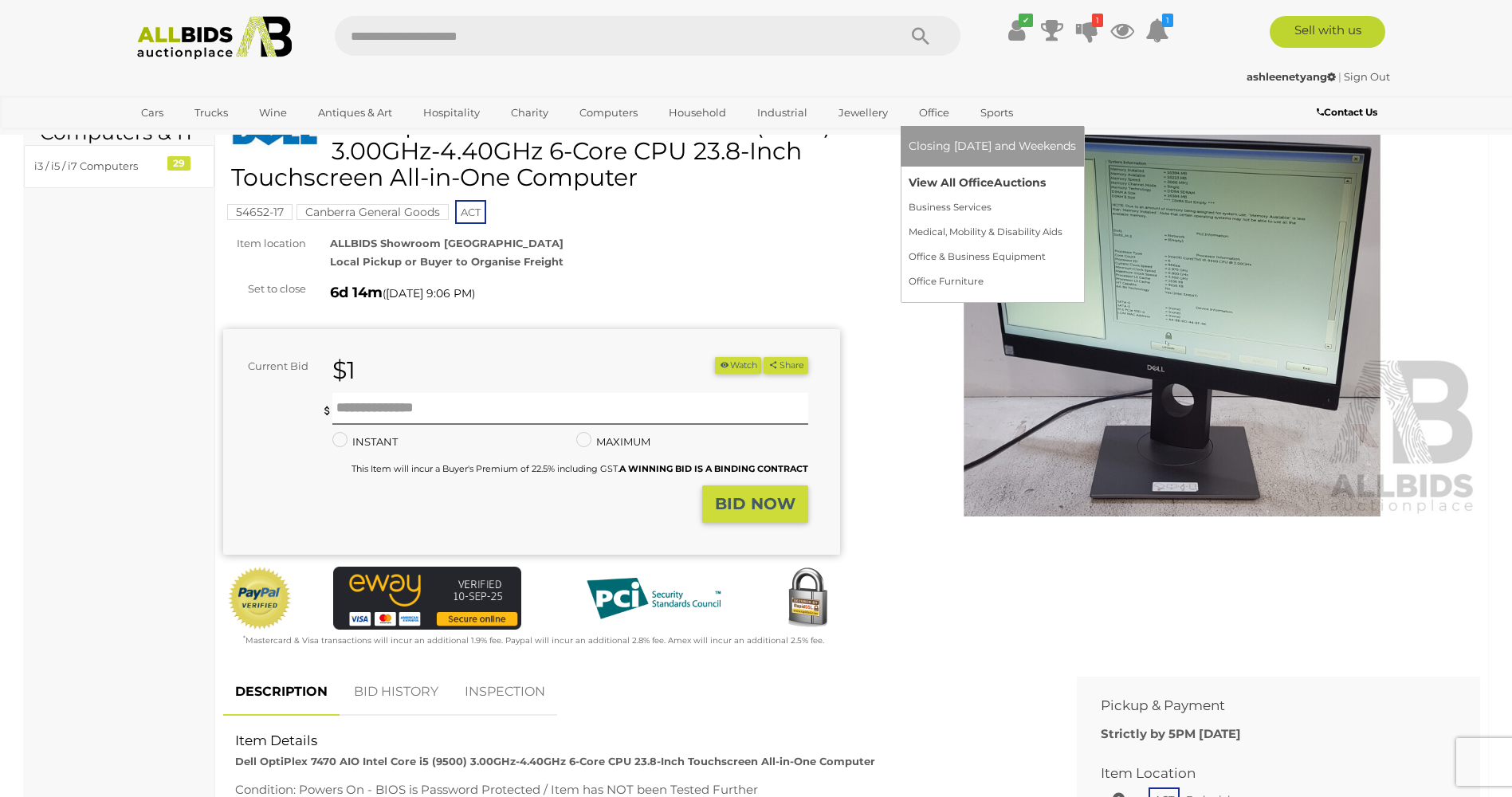
click at [944, 181] on link "View All Office Auctions" at bounding box center [992, 182] width 168 height 24
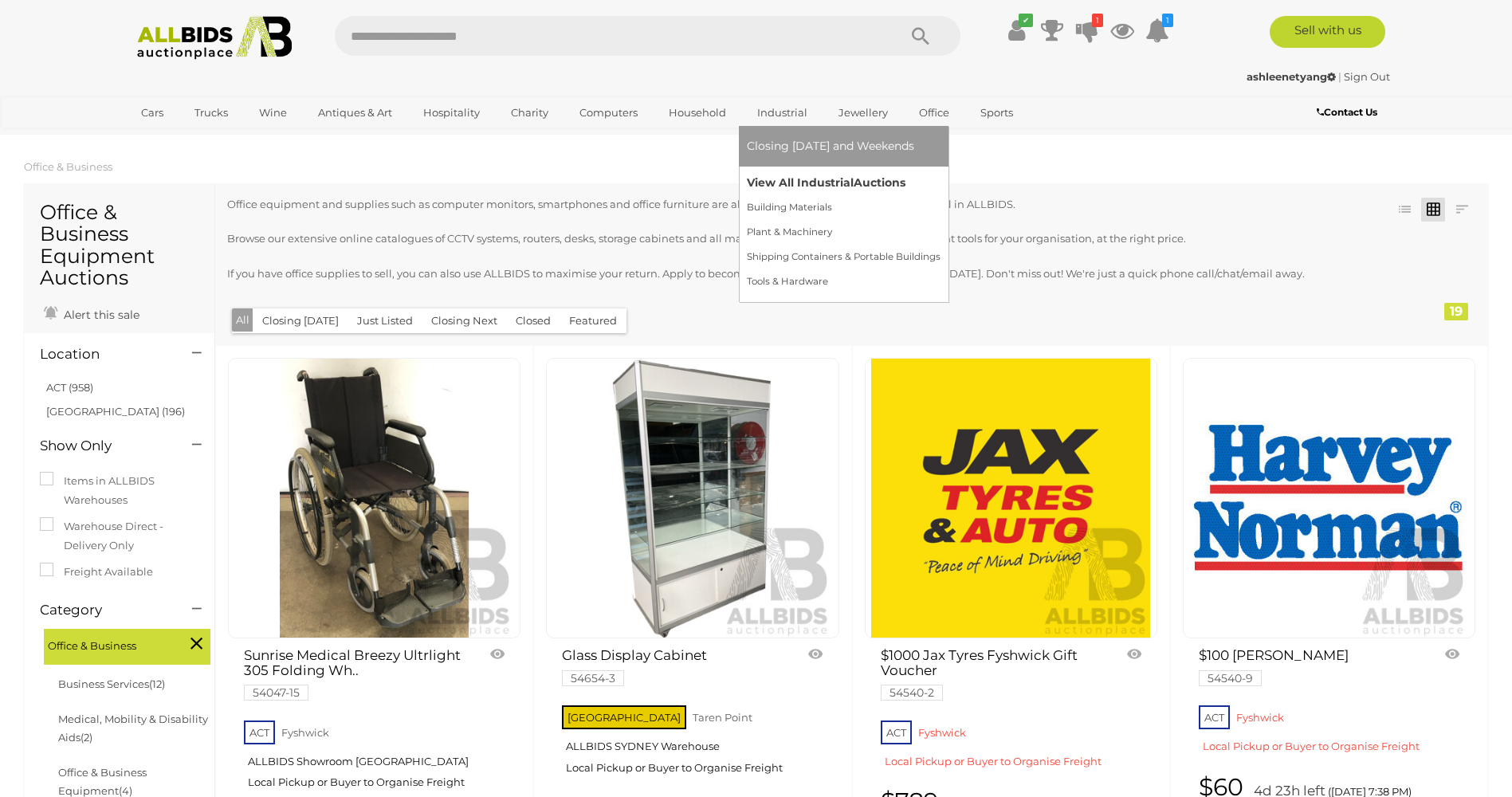
click at [778, 178] on link "View All Industrial Auctions" at bounding box center [843, 182] width 194 height 24
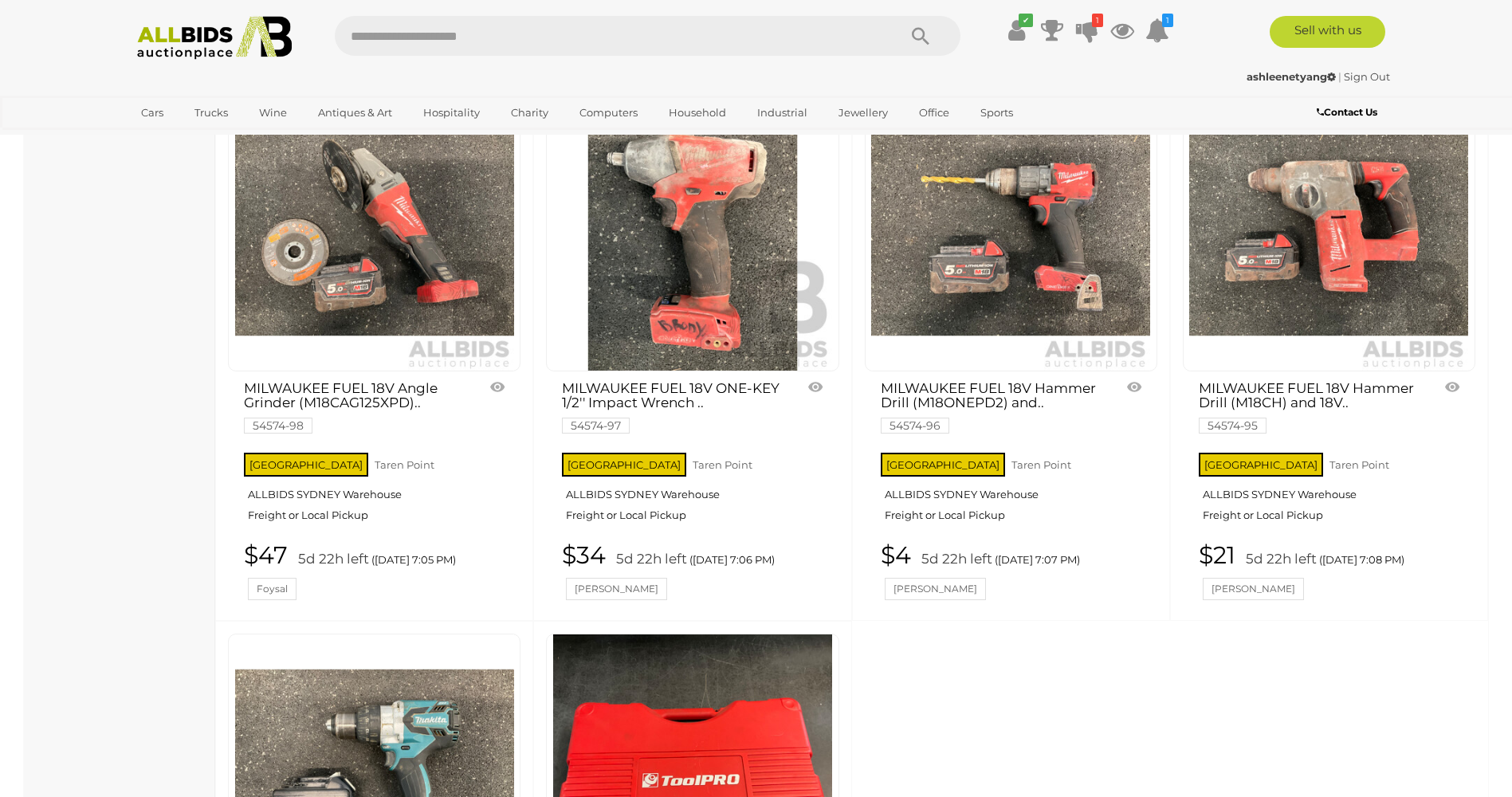
scroll to position [6215, 0]
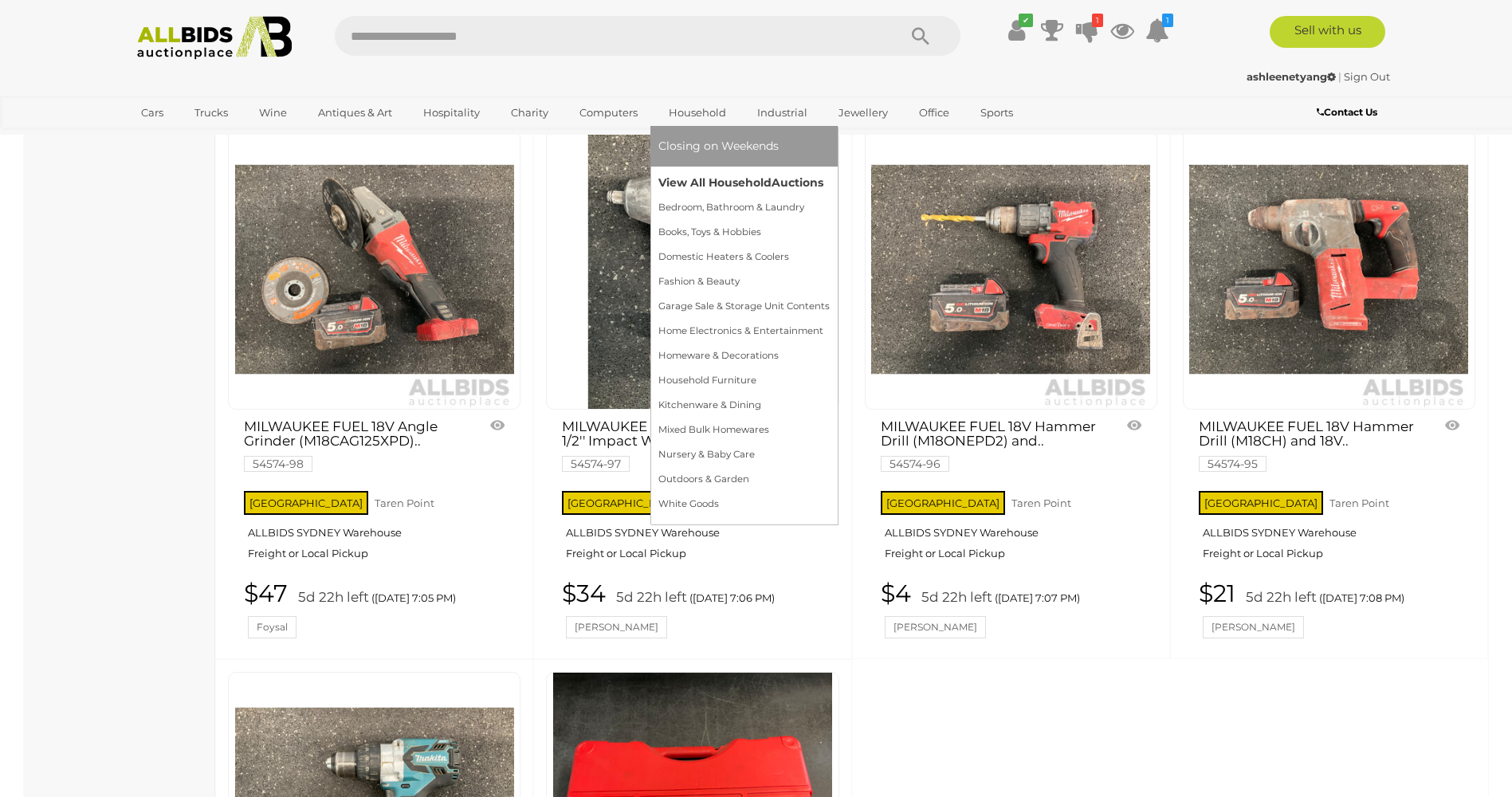
click at [715, 179] on link "View All Household Auctions" at bounding box center [743, 182] width 171 height 24
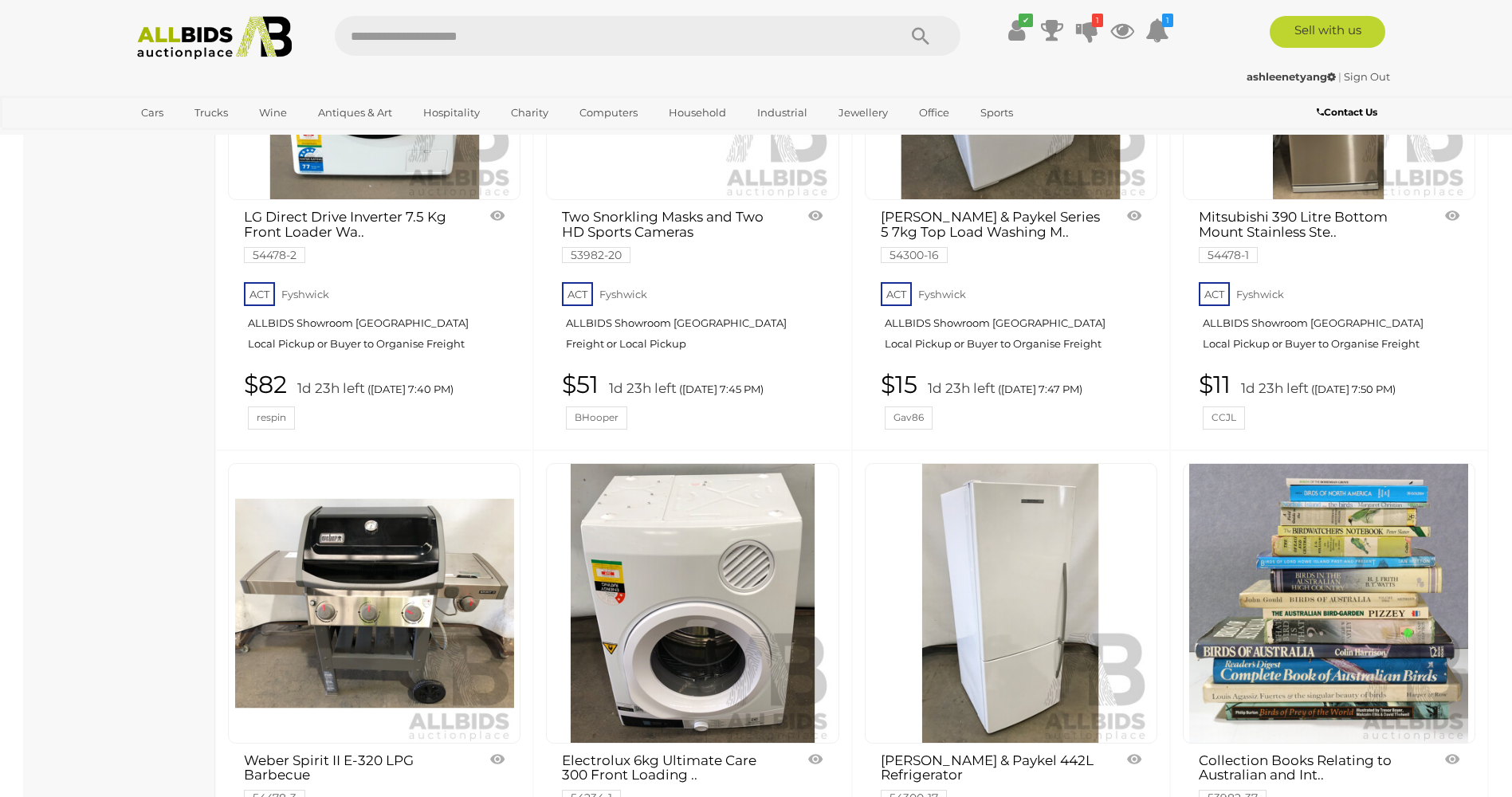
scroll to position [2629, 0]
